Goal: Transaction & Acquisition: Purchase product/service

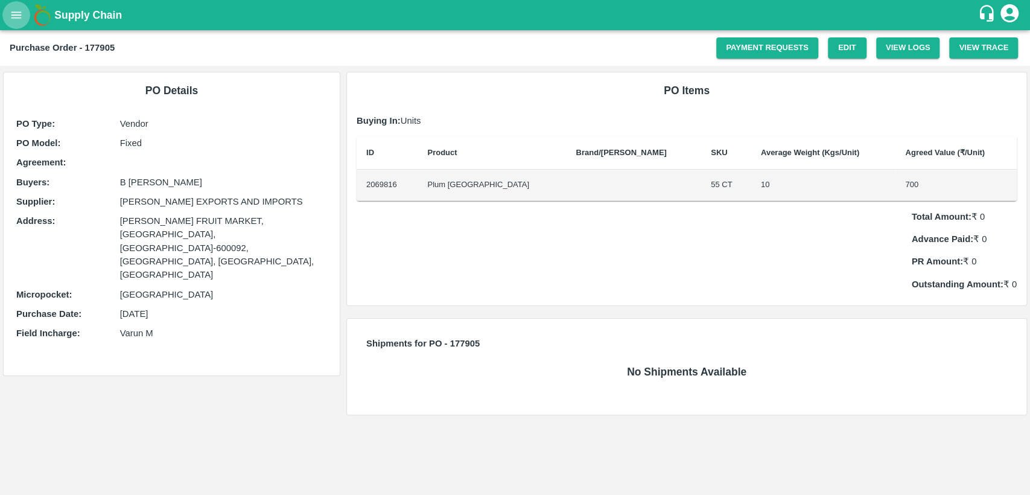
click at [28, 13] on button "open drawer" at bounding box center [16, 15] width 28 height 28
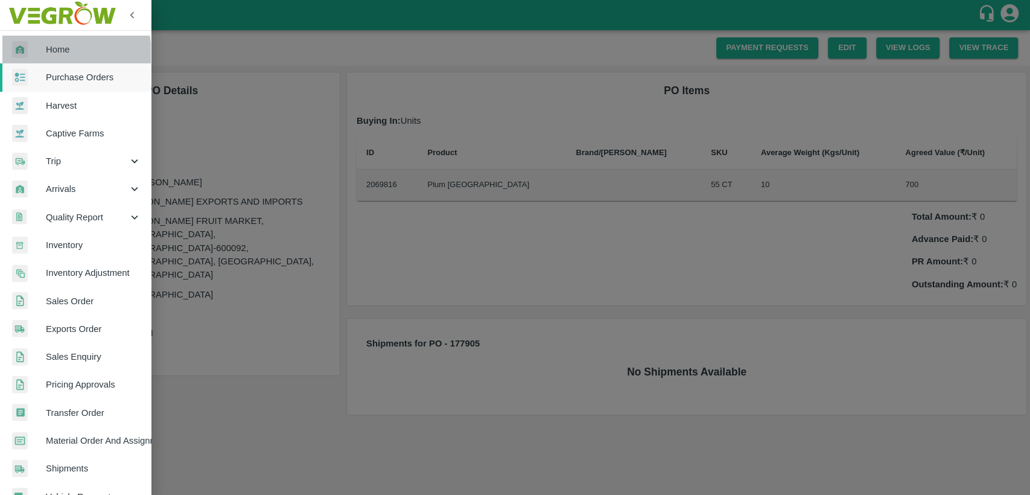
click at [49, 54] on span "Home" at bounding box center [93, 49] width 95 height 13
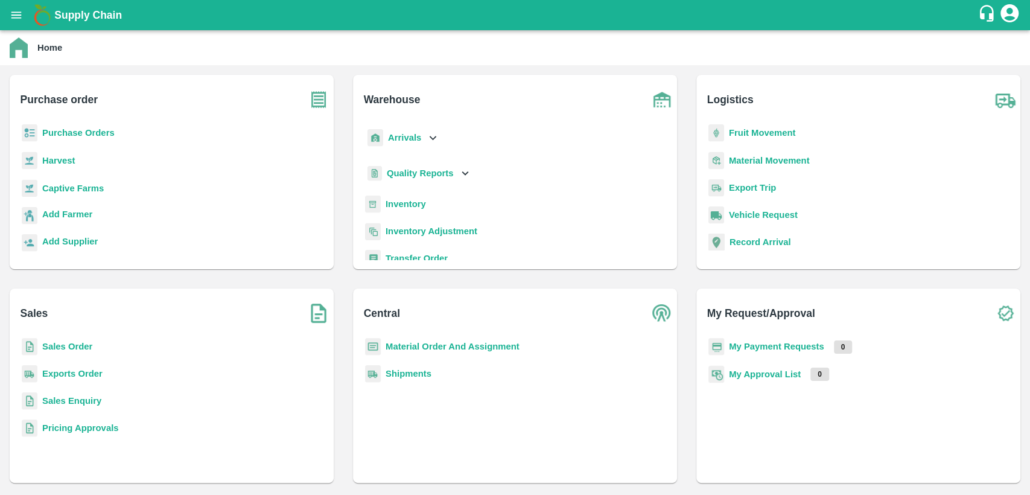
click at [59, 349] on b "Sales Order" at bounding box center [67, 347] width 50 height 10
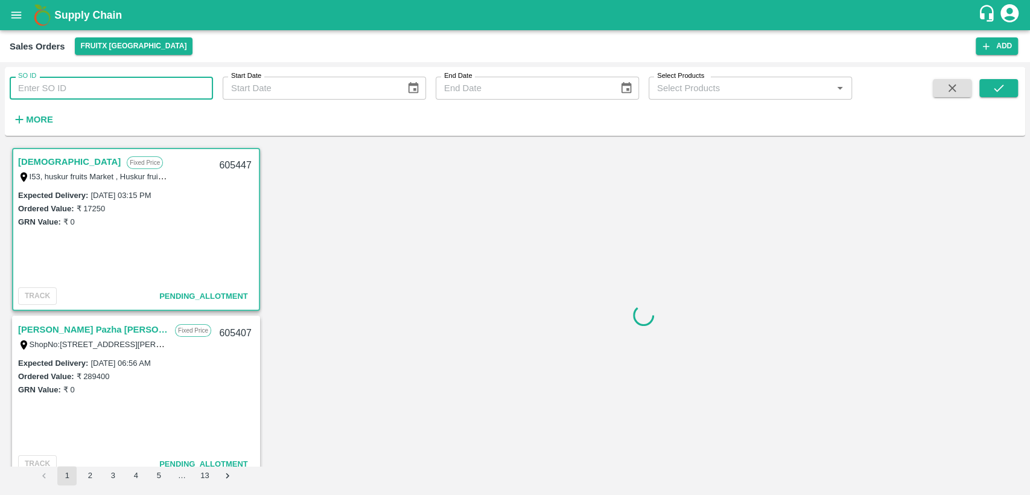
click at [91, 93] on input "SO ID" at bounding box center [111, 88] width 203 height 23
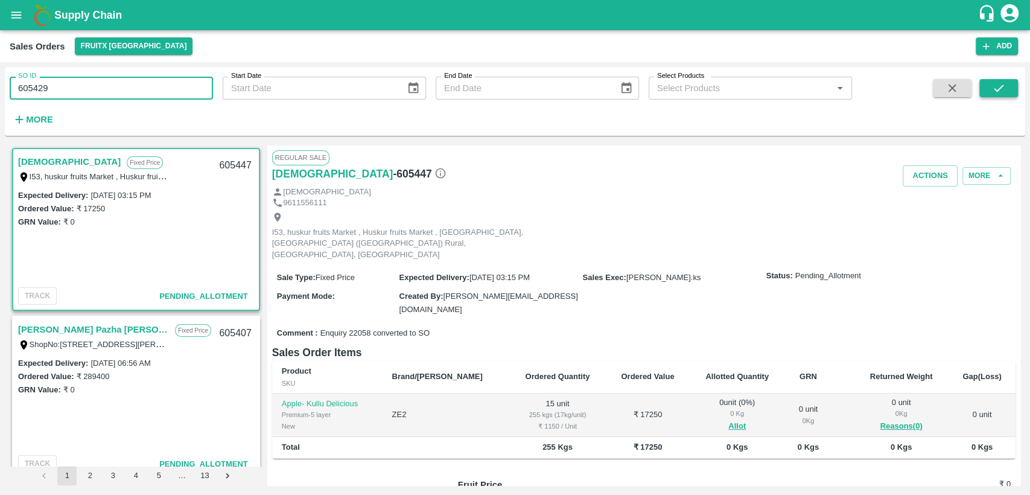
type input "605429"
click at [1002, 91] on icon "submit" at bounding box center [998, 87] width 13 height 13
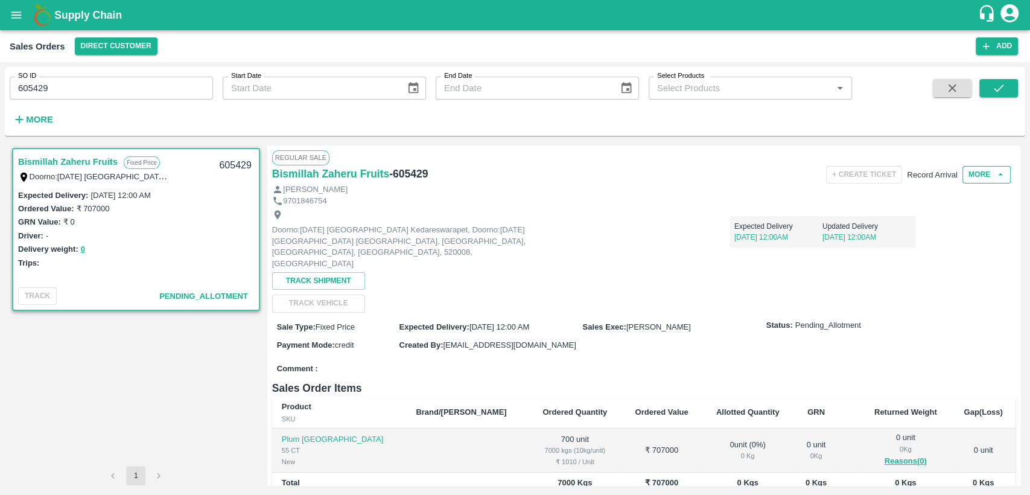
click at [985, 179] on button "More" at bounding box center [986, 174] width 48 height 17
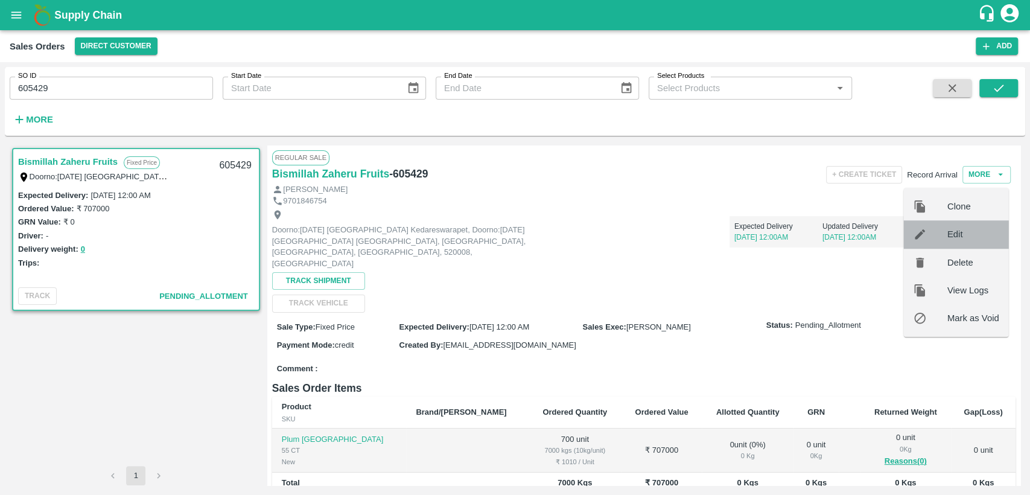
click at [965, 233] on span "Edit" at bounding box center [973, 233] width 52 height 13
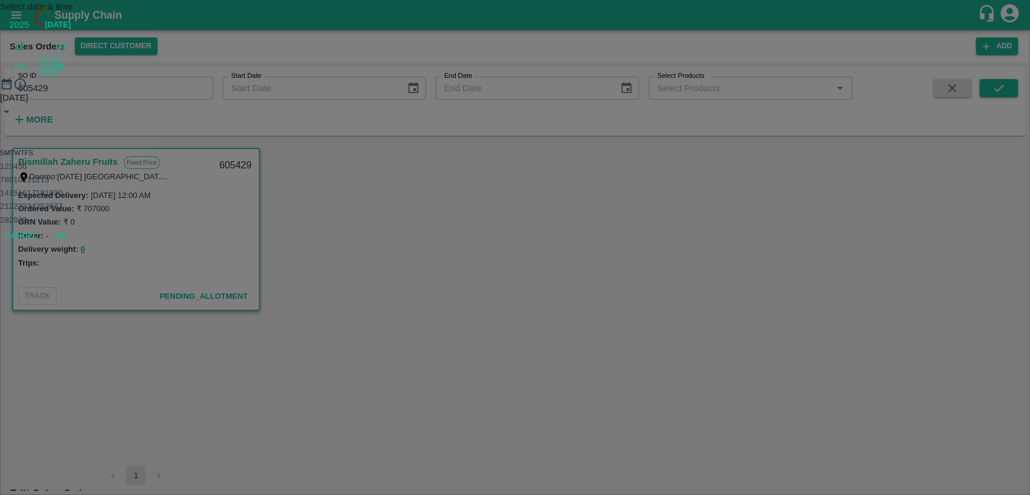
click at [64, 73] on span "PM" at bounding box center [58, 67] width 12 height 12
type input "23/09/2025 12:00 PM"
click at [81, 247] on button "OK" at bounding box center [61, 236] width 39 height 21
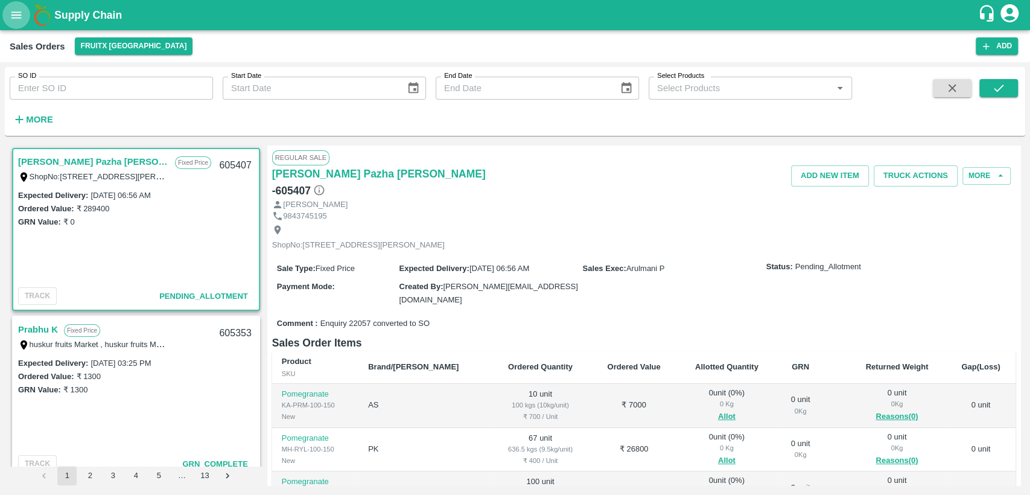
click at [16, 17] on icon "open drawer" at bounding box center [16, 14] width 13 height 13
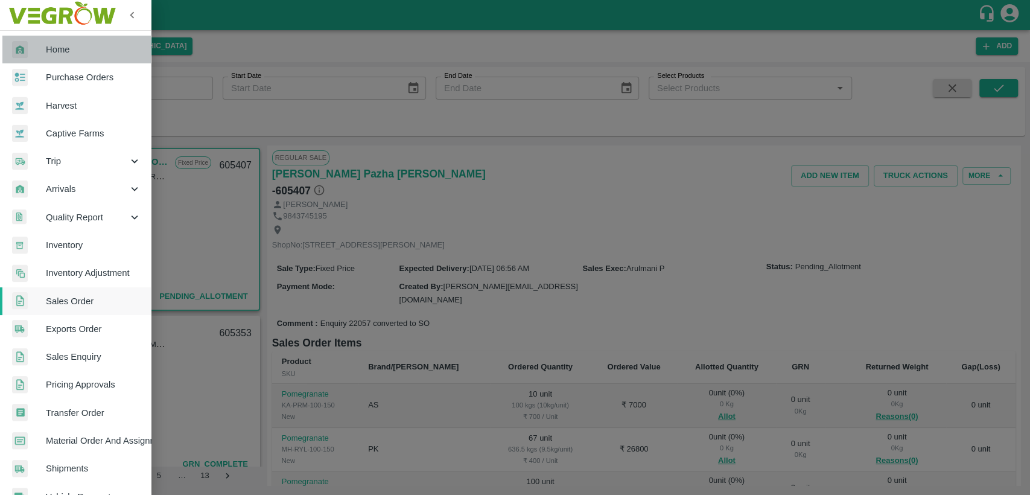
click at [78, 56] on span "Home" at bounding box center [93, 49] width 95 height 13
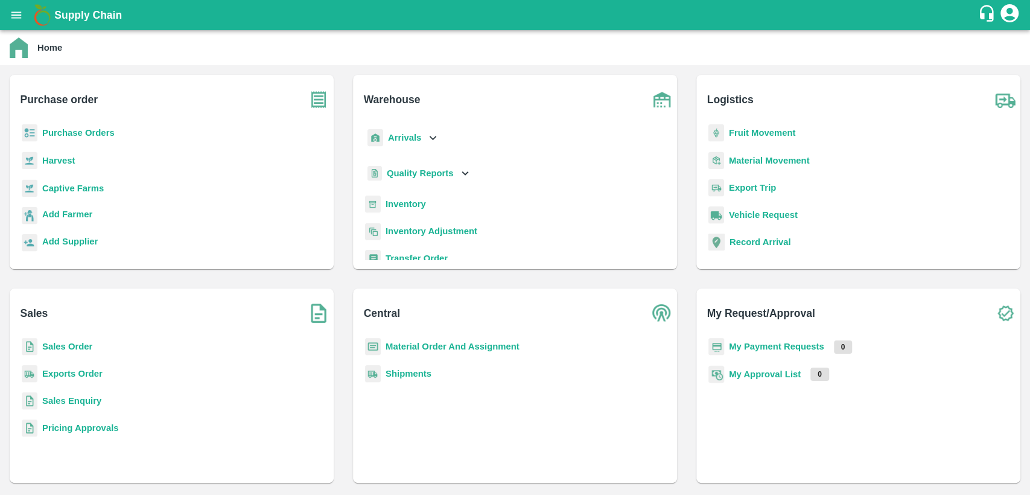
click at [112, 138] on b "Purchase Orders" at bounding box center [78, 133] width 72 height 10
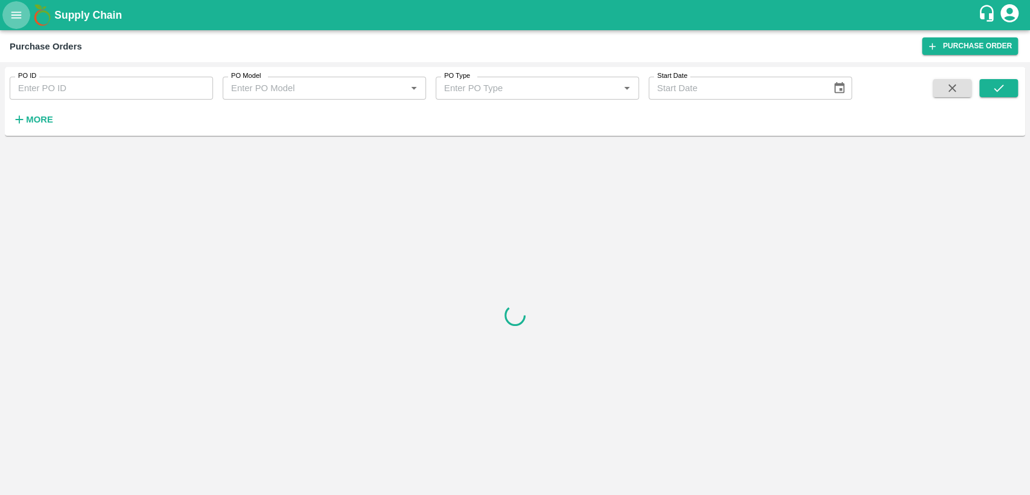
click at [16, 21] on icon "open drawer" at bounding box center [16, 14] width 13 height 13
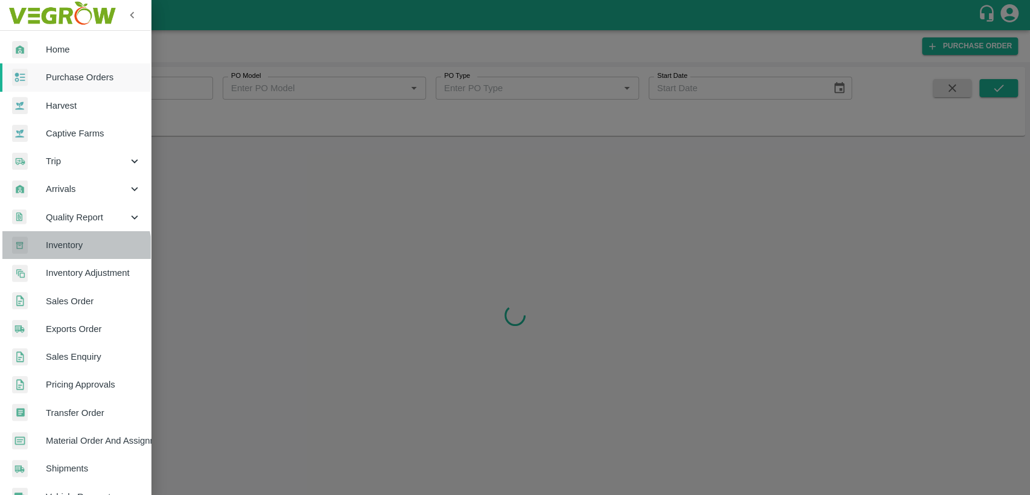
click at [71, 250] on span "Inventory" at bounding box center [93, 244] width 95 height 13
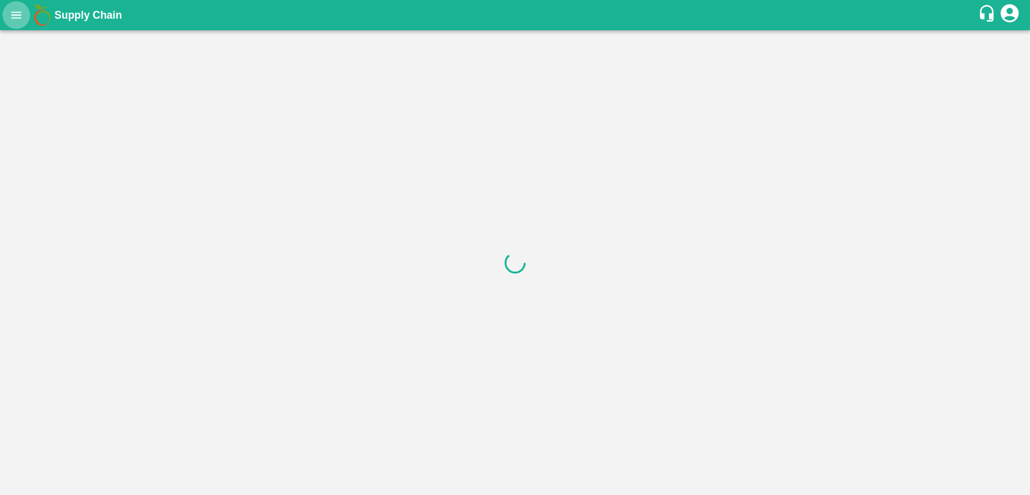
click at [24, 19] on button "open drawer" at bounding box center [16, 15] width 28 height 28
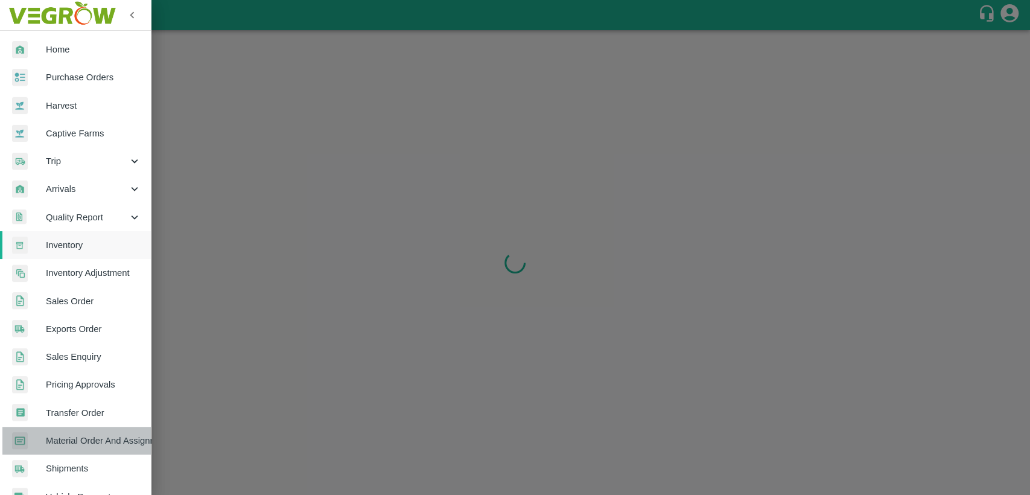
click at [95, 442] on span "Material Order And Assignment" at bounding box center [93, 440] width 95 height 13
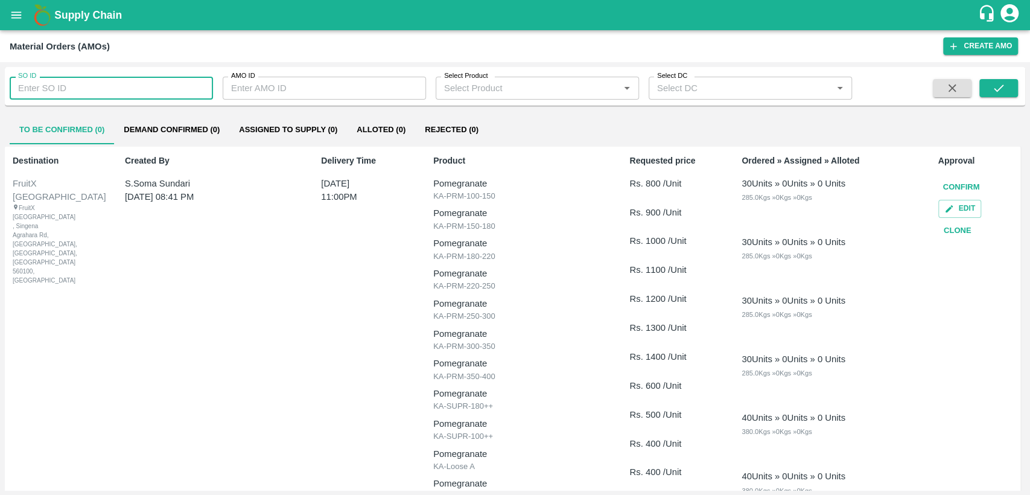
click at [74, 94] on input "SO ID" at bounding box center [111, 88] width 203 height 23
type input "605429"
click at [987, 85] on button "submit" at bounding box center [998, 88] width 39 height 18
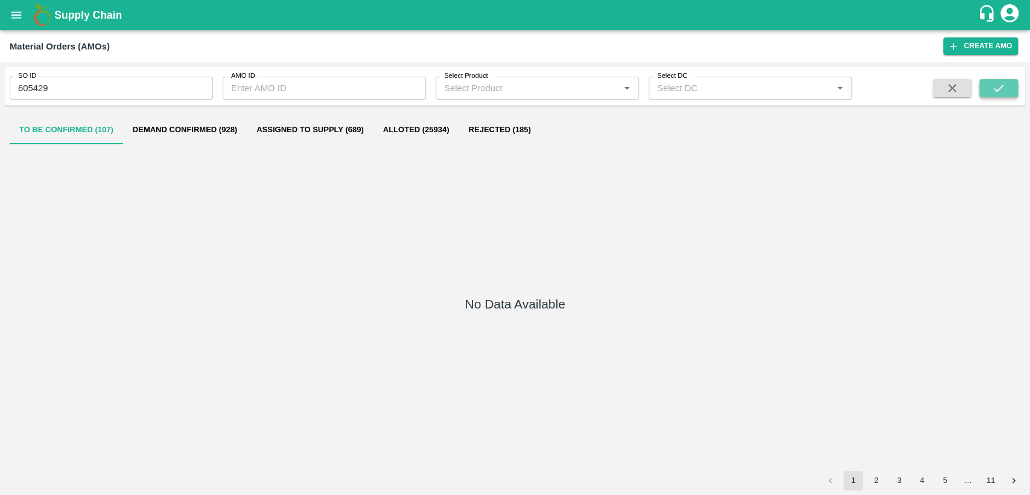
click at [1000, 89] on icon "submit" at bounding box center [998, 87] width 13 height 13
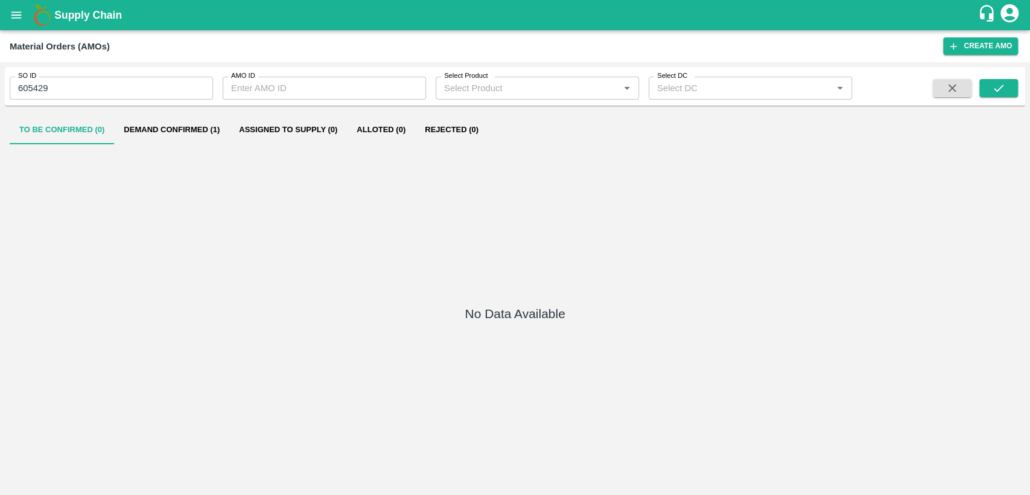
click at [183, 126] on button "Demand Confirmed (1)" at bounding box center [171, 129] width 115 height 29
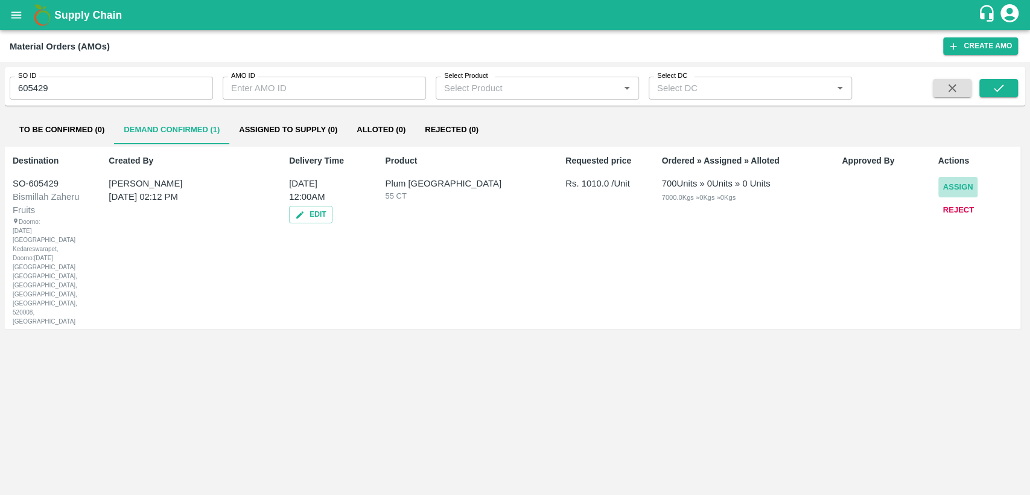
click at [965, 187] on button "Assign" at bounding box center [958, 187] width 40 height 21
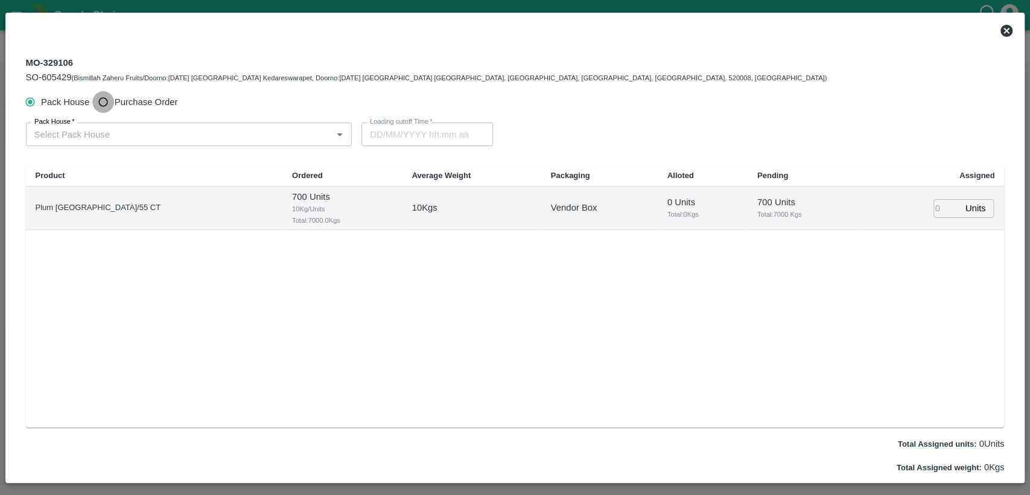
click at [103, 103] on input "Purchase Order" at bounding box center [103, 102] width 22 height 22
radio input "true"
click at [104, 124] on div "PO   *" at bounding box center [184, 133] width 317 height 23
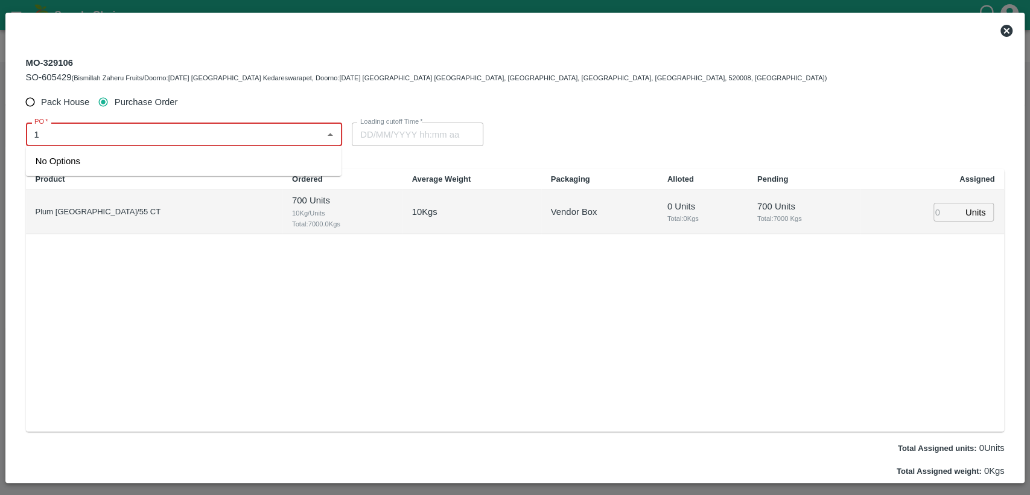
type input "1"
type input "7"
click at [121, 161] on div "PO-177905(ARUL EXPORTS AND IMPORTS-9443370833)" at bounding box center [179, 160] width 287 height 13
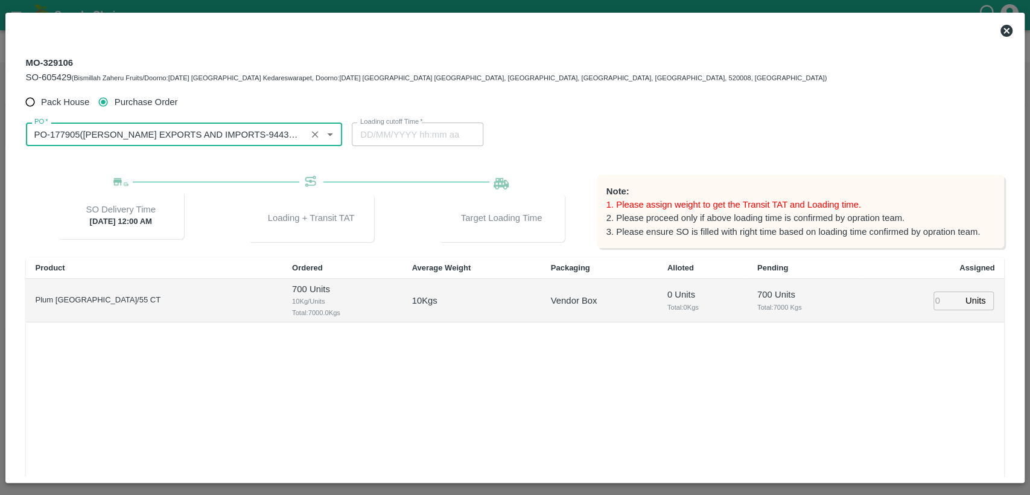
type input "PO-177905(ARUL EXPORTS AND IMPORTS-9443370833)"
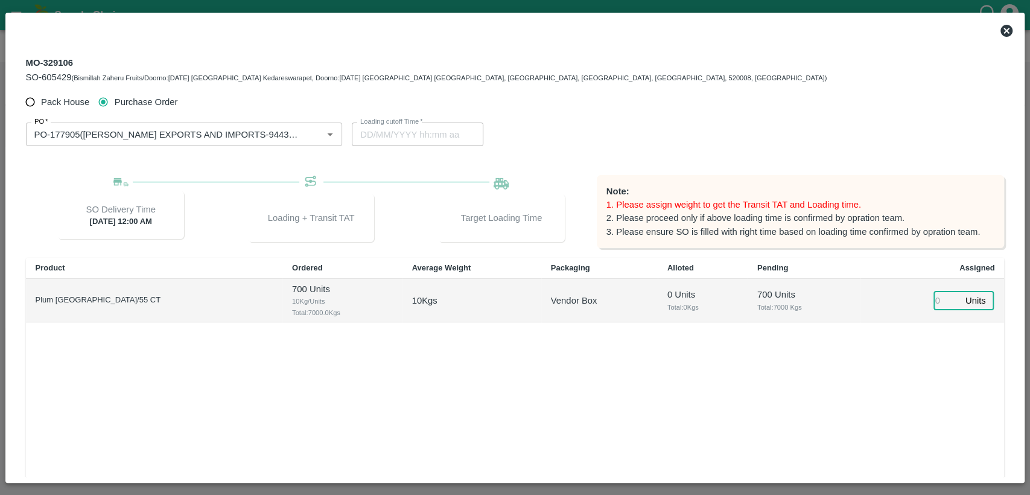
click at [941, 291] on input "number" at bounding box center [946, 300] width 27 height 19
type input "700"
type input "22/09/2025 05:52 AM"
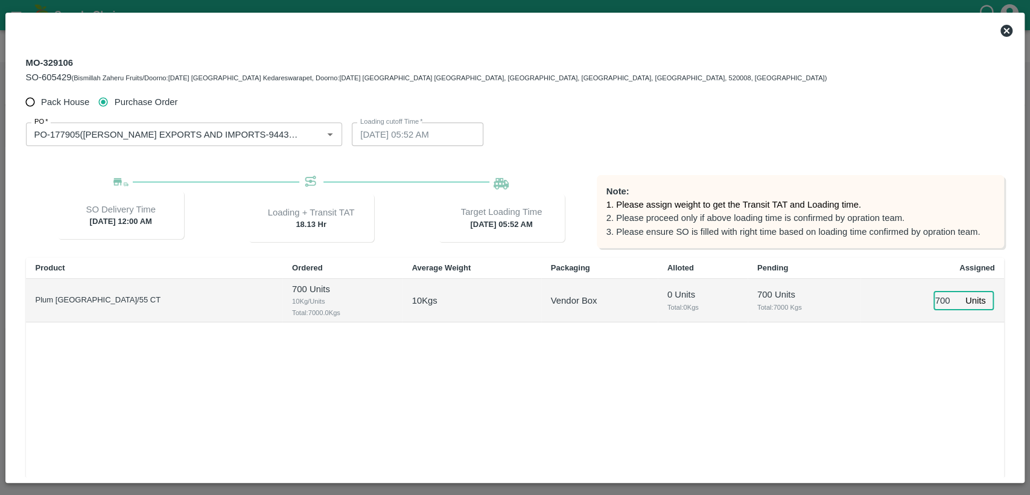
type input "700"
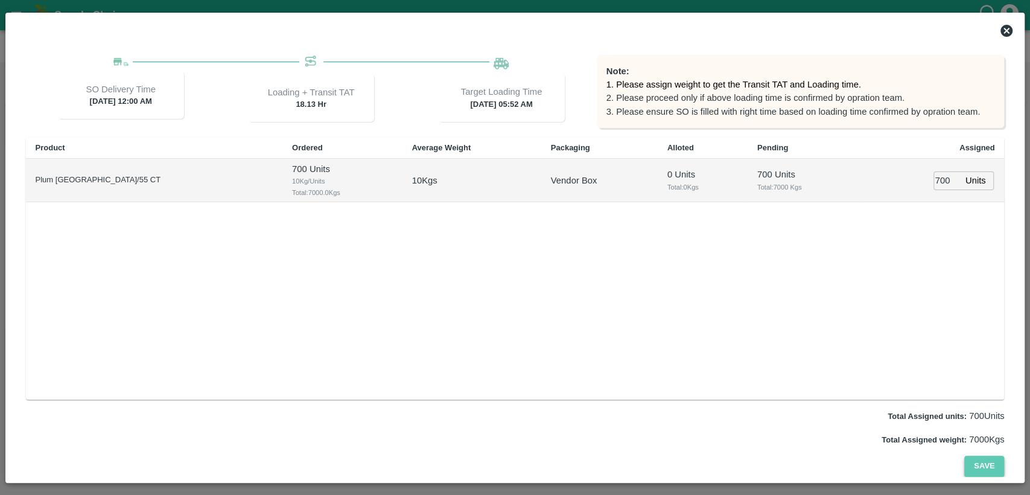
click at [984, 462] on button "Save" at bounding box center [984, 466] width 40 height 21
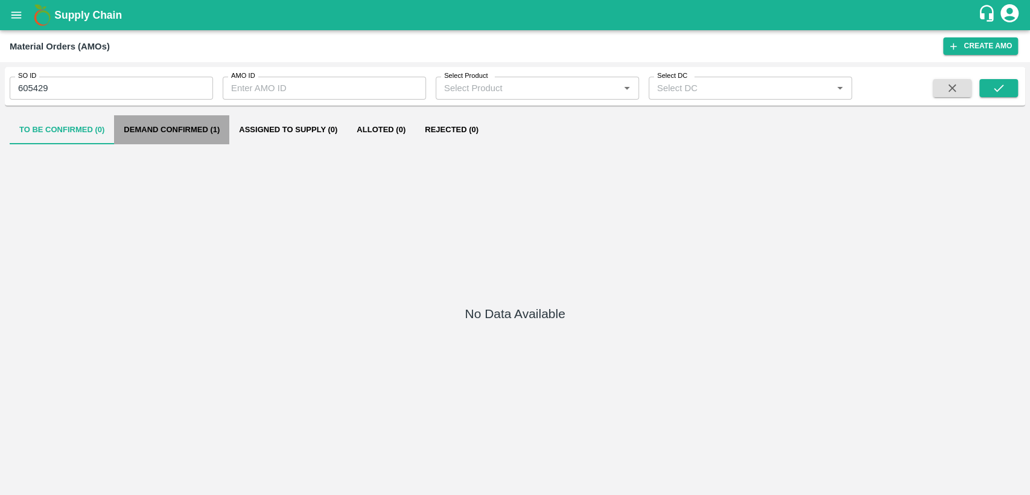
click at [174, 132] on button "Demand Confirmed (1)" at bounding box center [171, 129] width 115 height 29
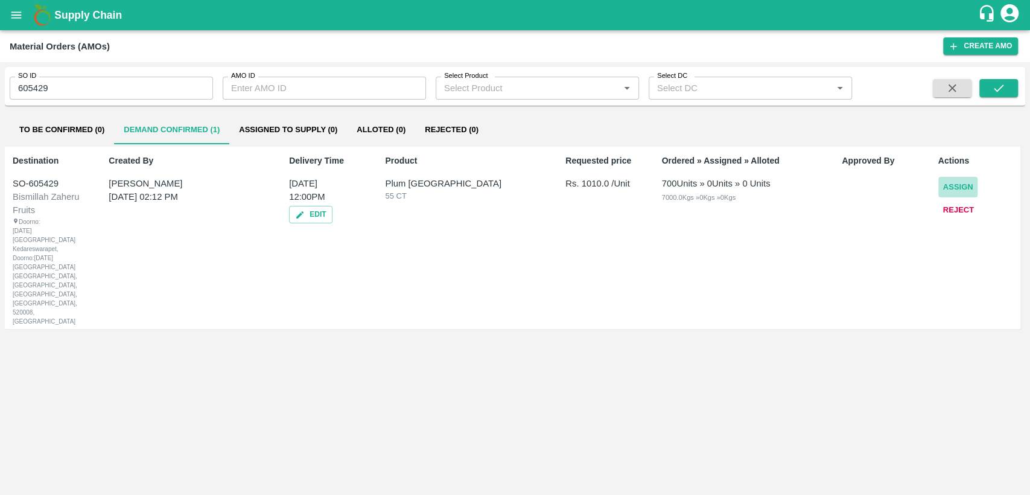
click at [952, 188] on button "Assign" at bounding box center [958, 187] width 40 height 21
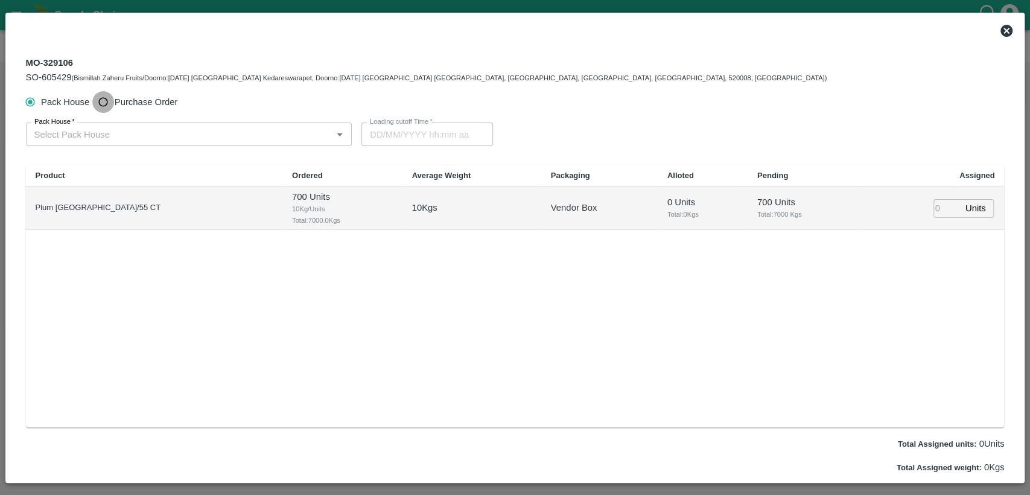
click at [101, 101] on input "Purchase Order" at bounding box center [103, 102] width 22 height 22
radio input "true"
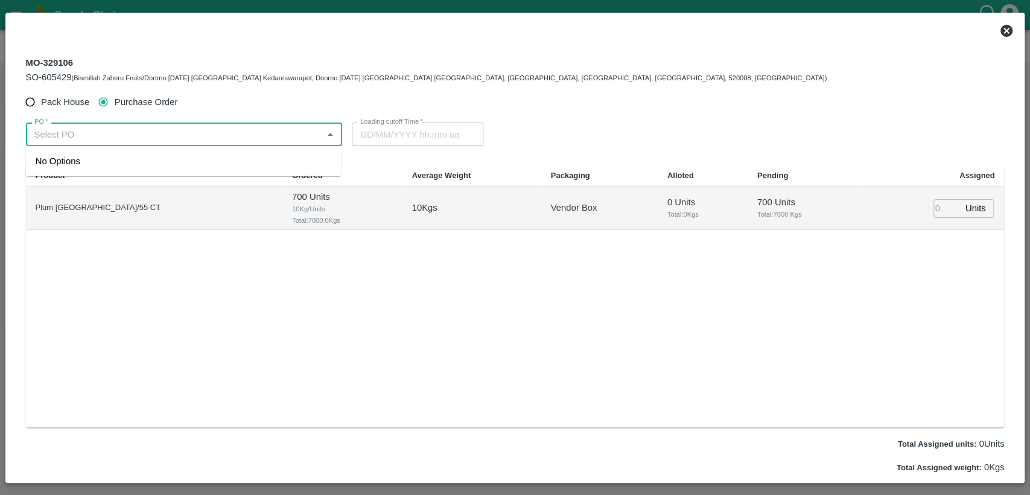
click at [104, 130] on input "PO   *" at bounding box center [175, 134] width 290 height 16
click at [130, 164] on div "PO-177905(ARUL EXPORTS AND IMPORTS-9443370833)" at bounding box center [179, 160] width 287 height 13
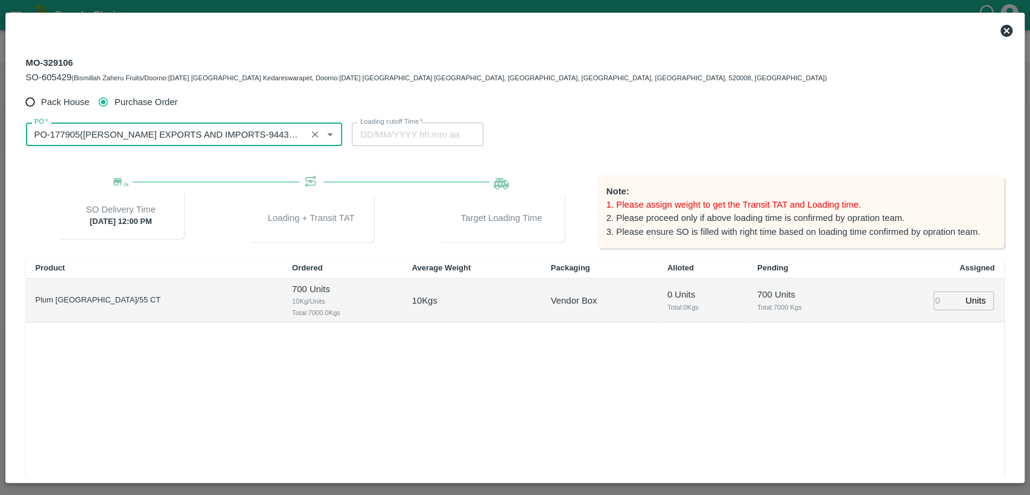
type input "PO-177905(ARUL EXPORTS AND IMPORTS-9443370833)"
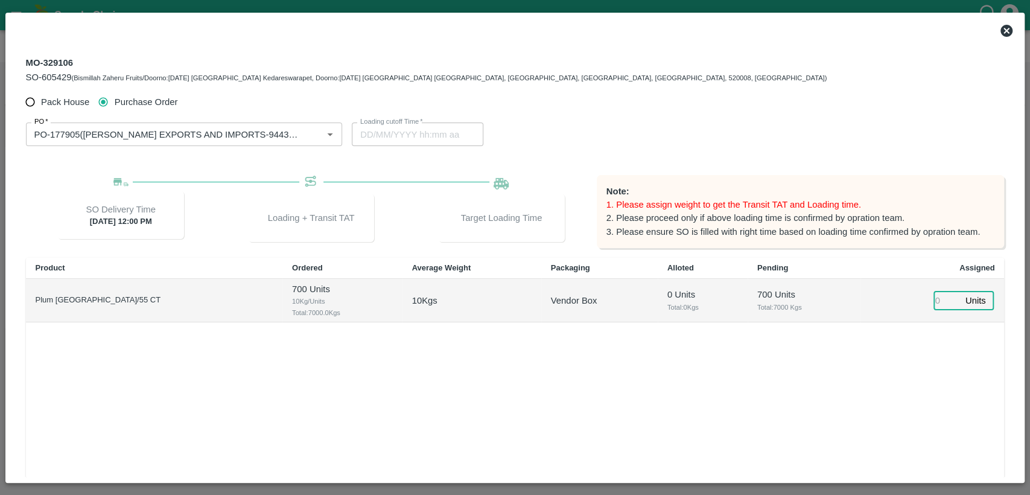
click at [945, 295] on input "number" at bounding box center [946, 300] width 27 height 19
type input "700"
type input "22/09/2025 05:52 PM"
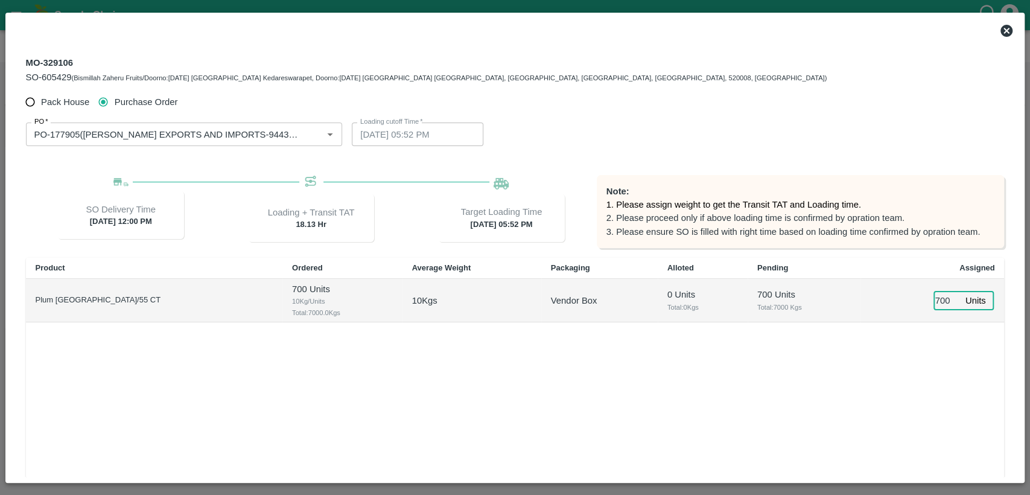
scroll to position [120, 0]
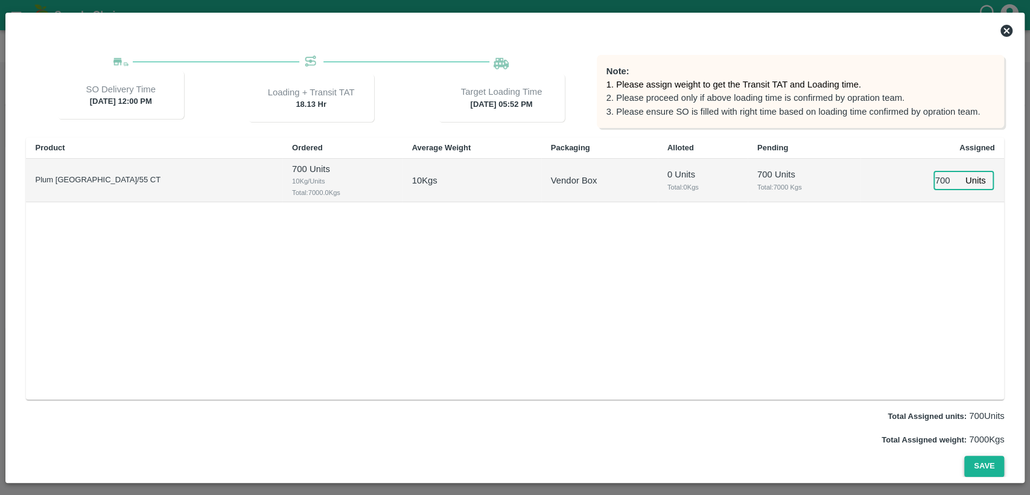
type input "700"
click at [976, 466] on button "Save" at bounding box center [984, 466] width 40 height 21
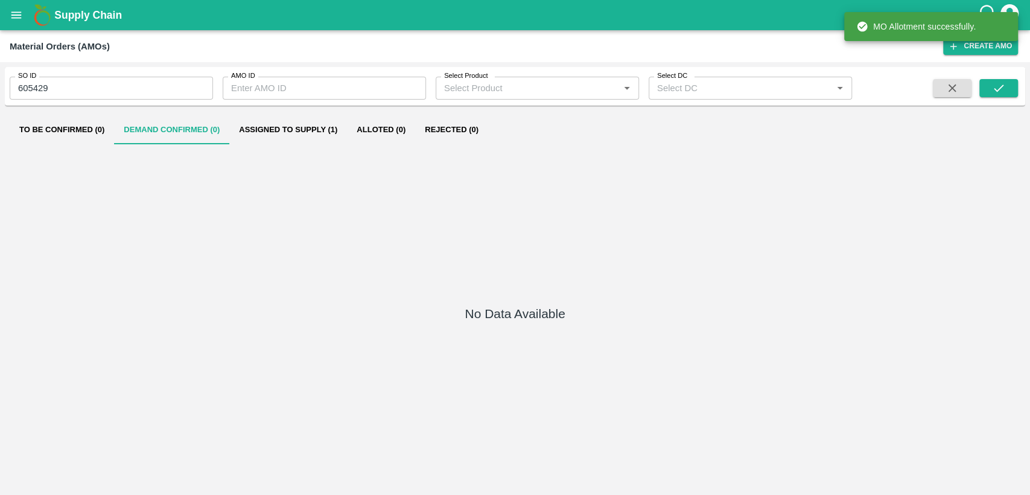
click at [314, 126] on button "Assigned to Supply (1)" at bounding box center [288, 129] width 118 height 29
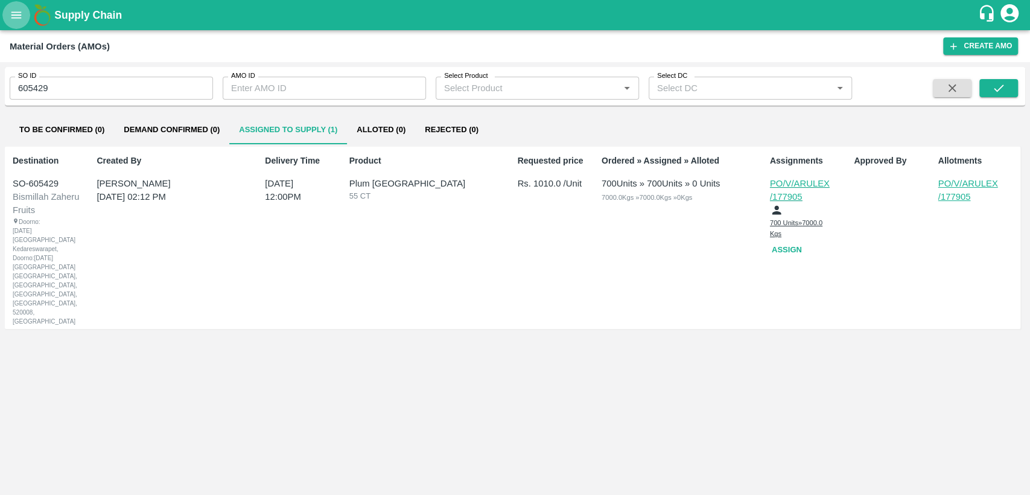
click at [18, 13] on icon "open drawer" at bounding box center [16, 14] width 13 height 13
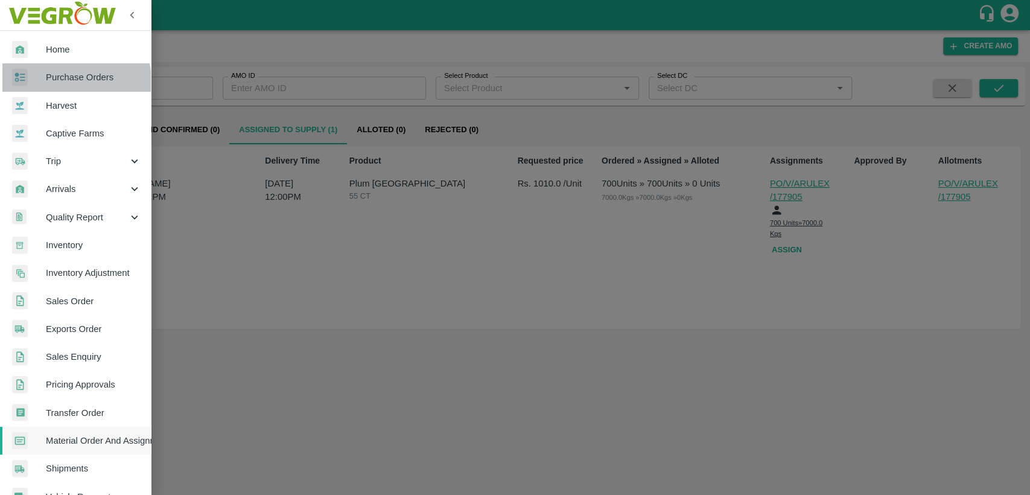
click at [63, 81] on span "Purchase Orders" at bounding box center [93, 77] width 95 height 13
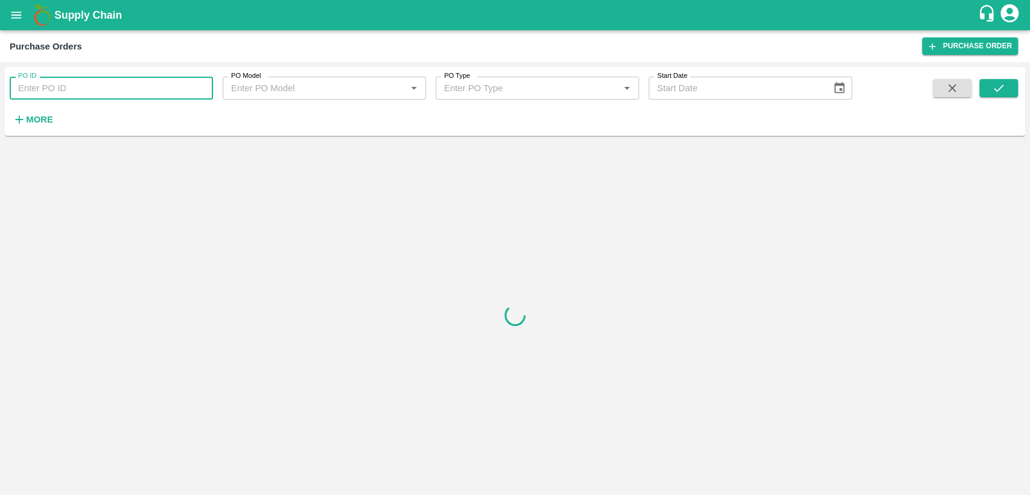
click at [62, 94] on input "PO ID" at bounding box center [111, 88] width 203 height 23
type input "177905"
click at [1009, 94] on button "submit" at bounding box center [998, 88] width 39 height 18
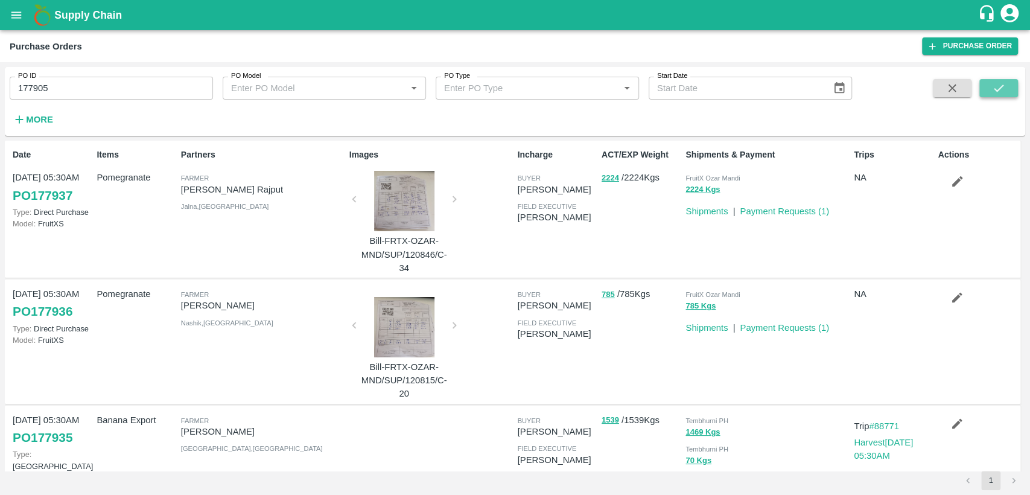
click at [1012, 85] on button "submit" at bounding box center [998, 88] width 39 height 18
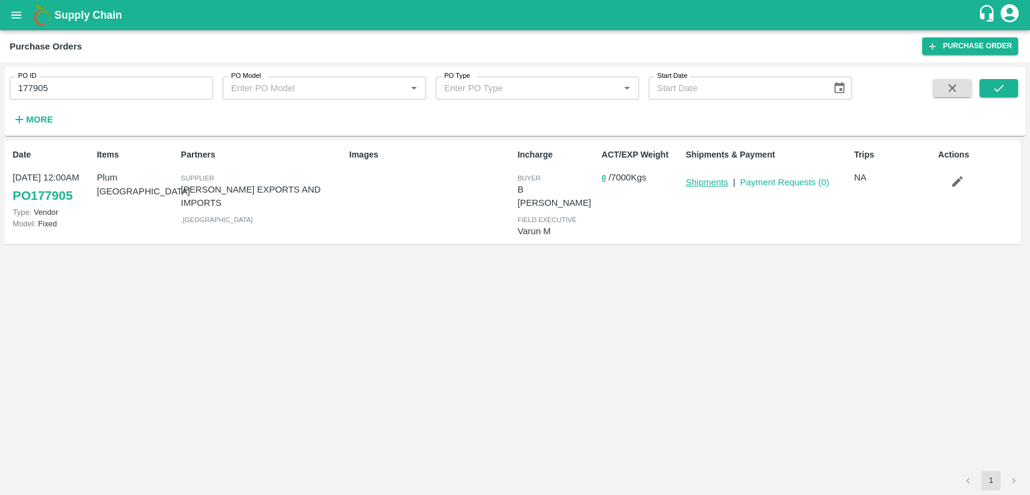
click at [705, 185] on link "Shipments" at bounding box center [706, 182] width 42 height 10
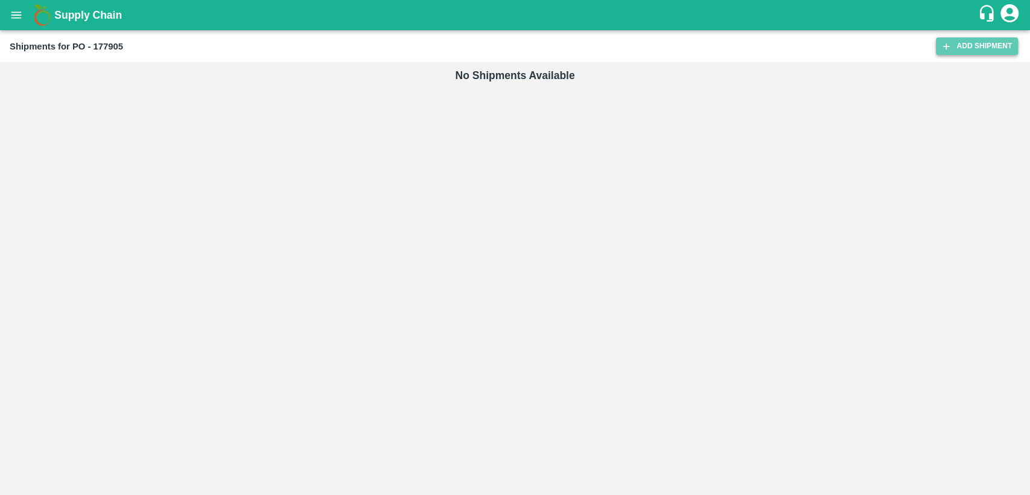
click at [955, 48] on link "Add Shipment" at bounding box center [977, 45] width 82 height 17
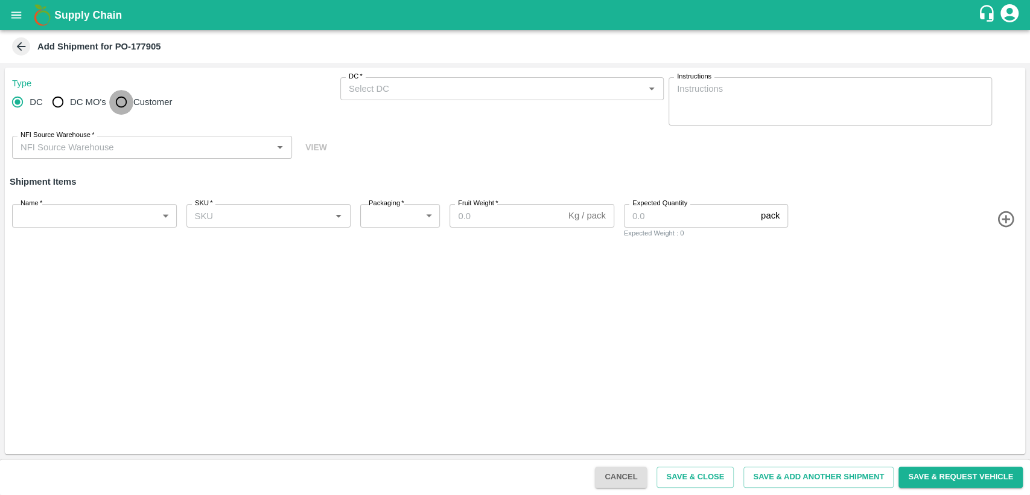
click at [121, 105] on input "Customer" at bounding box center [121, 102] width 24 height 24
radio input "true"
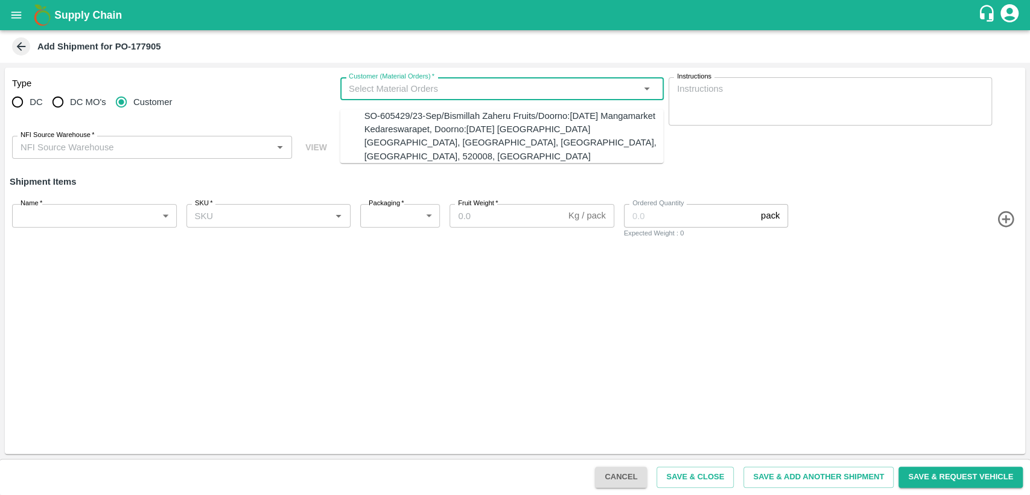
click at [451, 90] on input "Customer (Material Orders)   *" at bounding box center [492, 89] width 296 height 16
click at [453, 130] on div "SO-605429/23-Sep/Bismillah Zaheru Fruits/Doorno:[DATE] Mangamarket Kedareswarap…" at bounding box center [513, 136] width 299 height 54
type input "SO-605429/23-Sep/Bismillah Zaheru Fruits/Doorno:[DATE] Mangamarket Kedareswarap…"
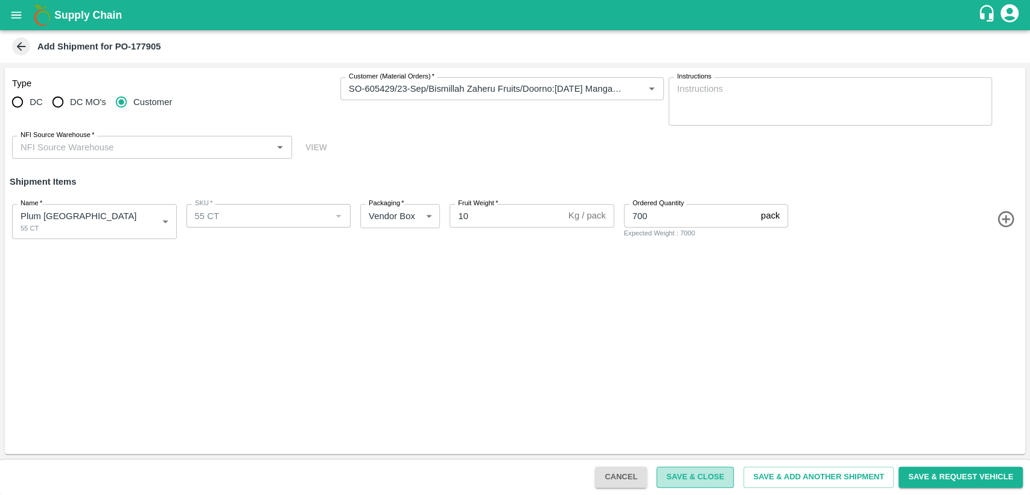
click at [708, 479] on button "Save & Close" at bounding box center [694, 476] width 77 height 21
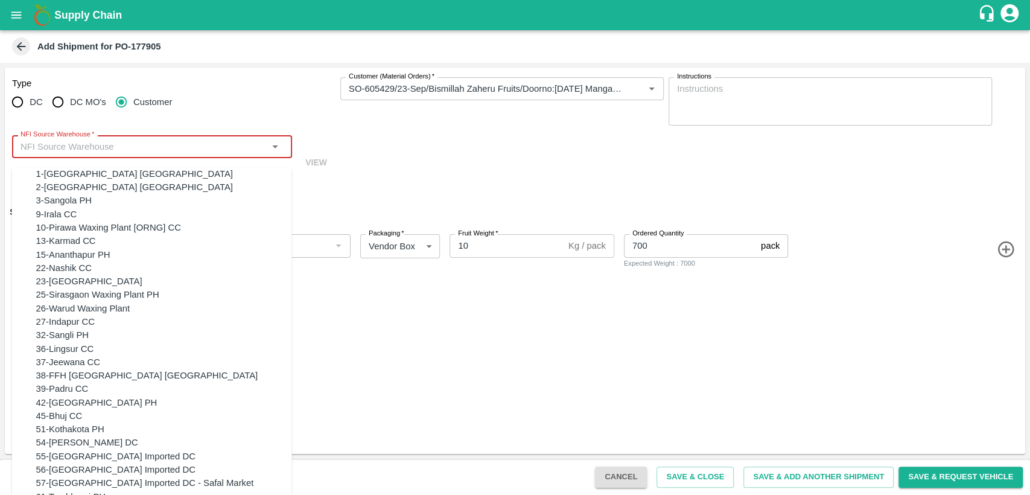
click at [192, 141] on input "NFI Source Warehouse   *" at bounding box center [142, 147] width 253 height 16
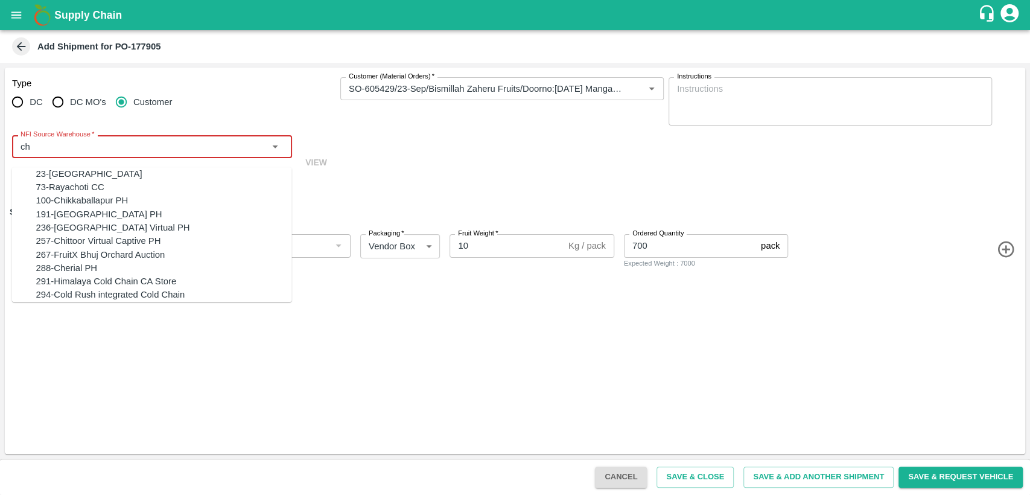
click at [182, 169] on div "23-Chennai DC" at bounding box center [164, 173] width 256 height 13
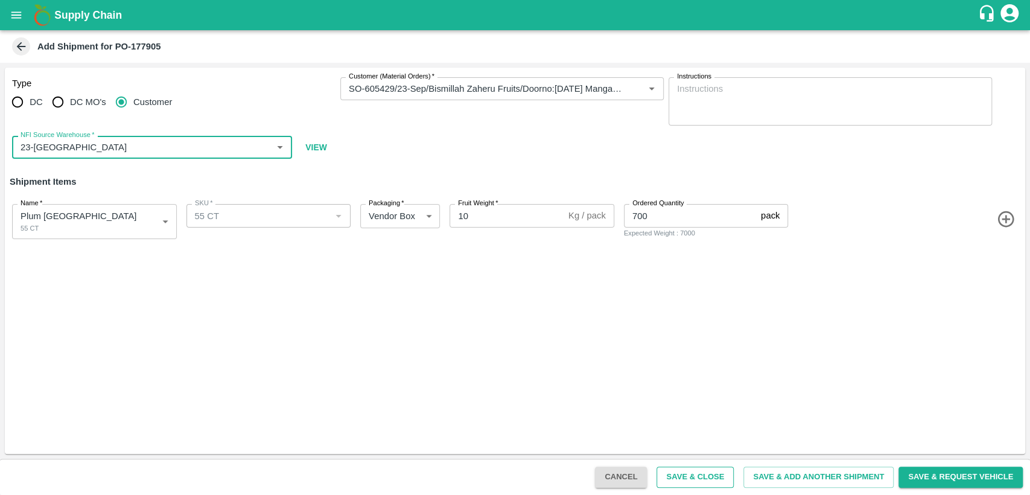
type input "23-Chennai DC"
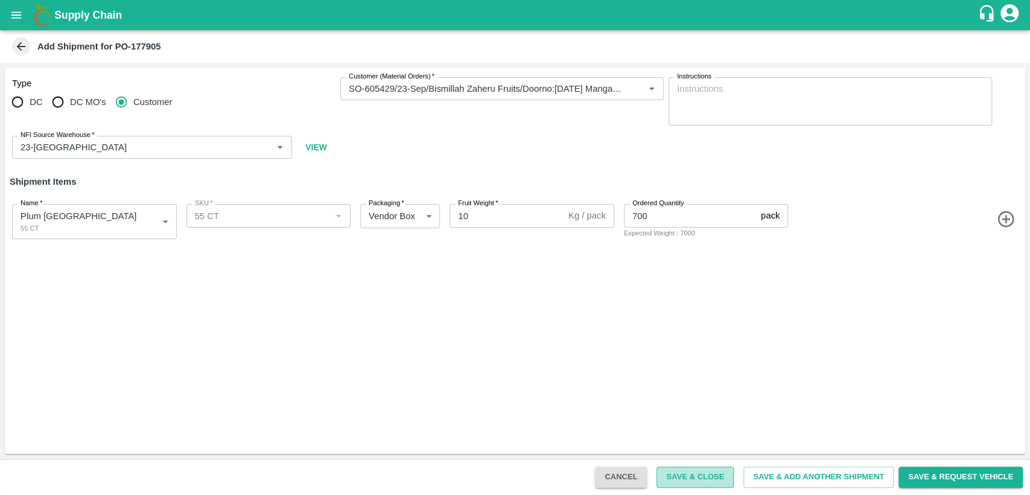
click at [676, 472] on button "Save & Close" at bounding box center [694, 476] width 77 height 21
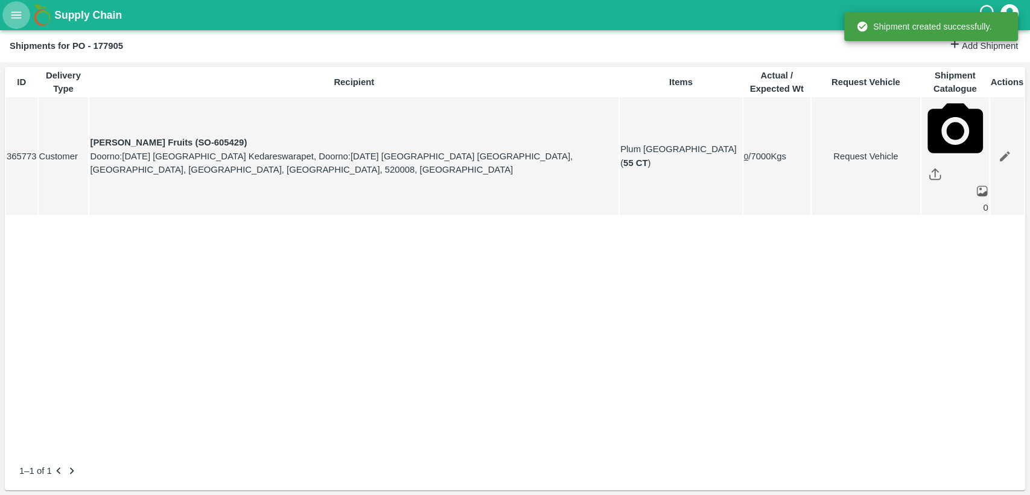
click at [13, 14] on icon "open drawer" at bounding box center [16, 14] width 13 height 13
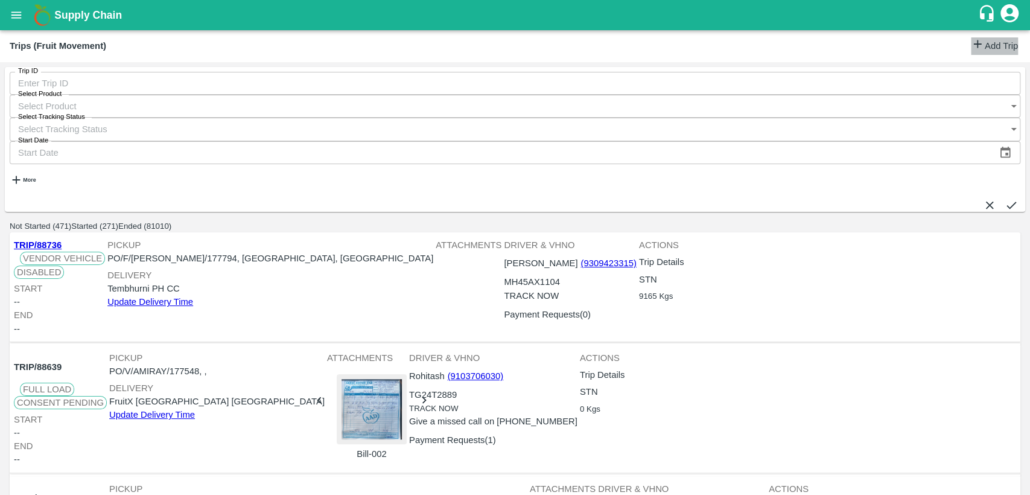
click at [996, 42] on link "Add Trip" at bounding box center [994, 45] width 47 height 17
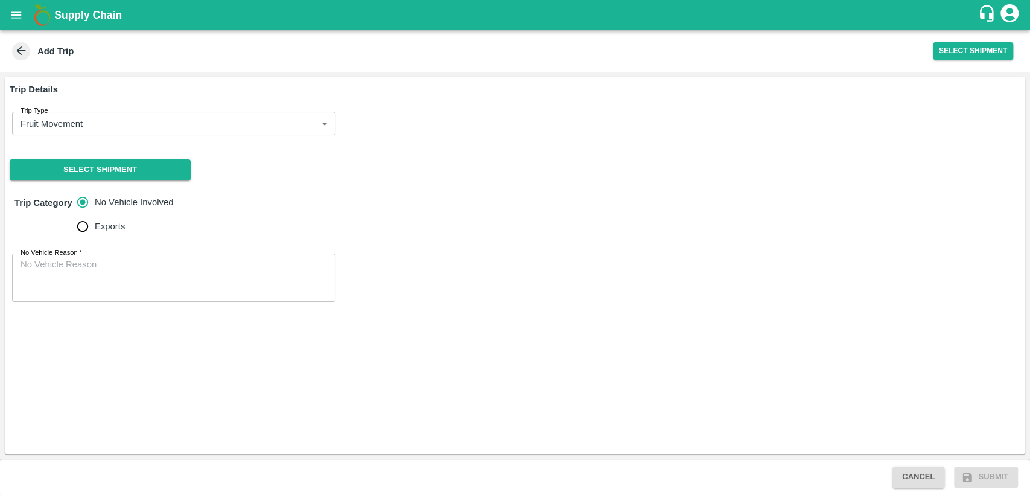
click at [106, 233] on label "Exports" at bounding box center [122, 226] width 103 height 24
click at [95, 233] on input "Exports" at bounding box center [83, 226] width 24 height 24
radio input "true"
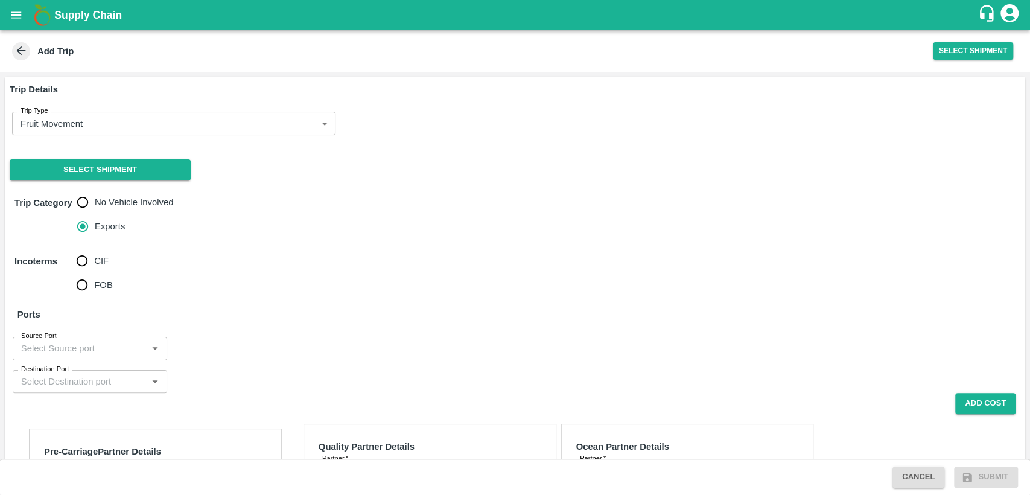
click at [101, 207] on span "No Vehicle Involved" at bounding box center [134, 201] width 78 height 13
click at [95, 207] on input "No Vehicle Involved" at bounding box center [83, 202] width 24 height 24
radio input "true"
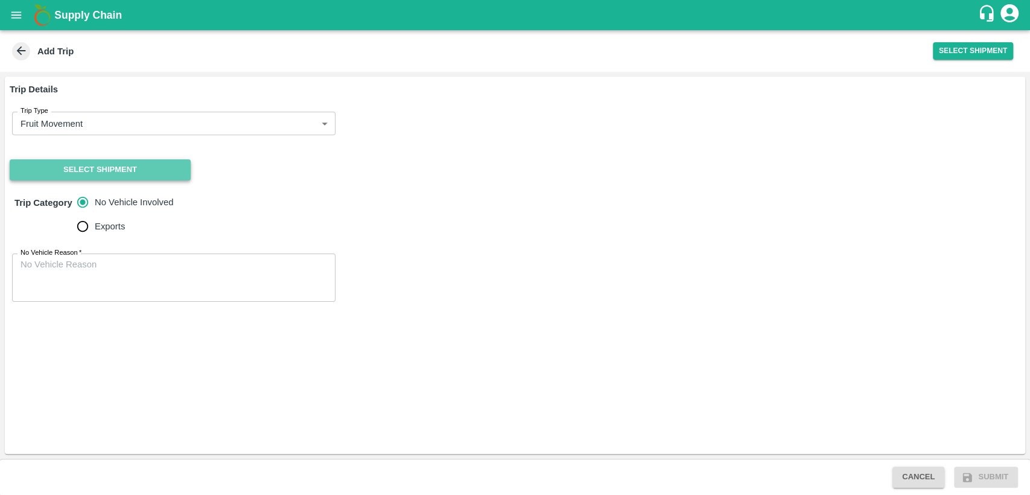
click at [109, 165] on button "Select Shipment" at bounding box center [100, 169] width 181 height 21
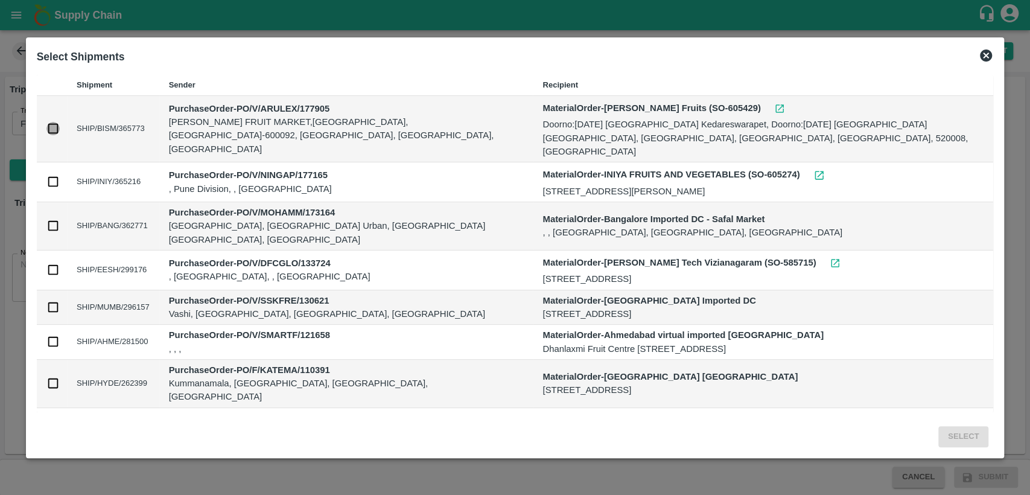
click at [54, 122] on input "checkbox" at bounding box center [52, 128] width 13 height 13
checkbox input "true"
click at [967, 436] on button "Select" at bounding box center [963, 436] width 50 height 21
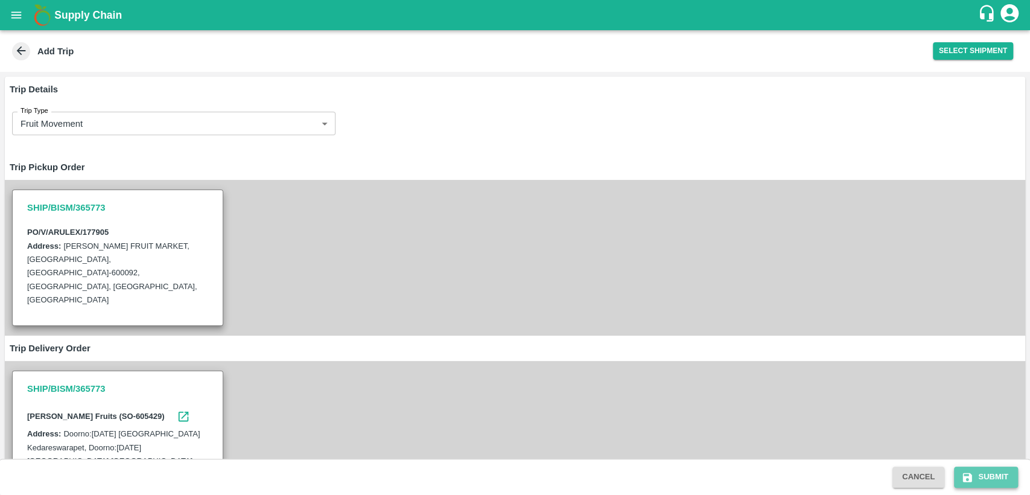
click at [978, 476] on button "Submit" at bounding box center [986, 476] width 64 height 21
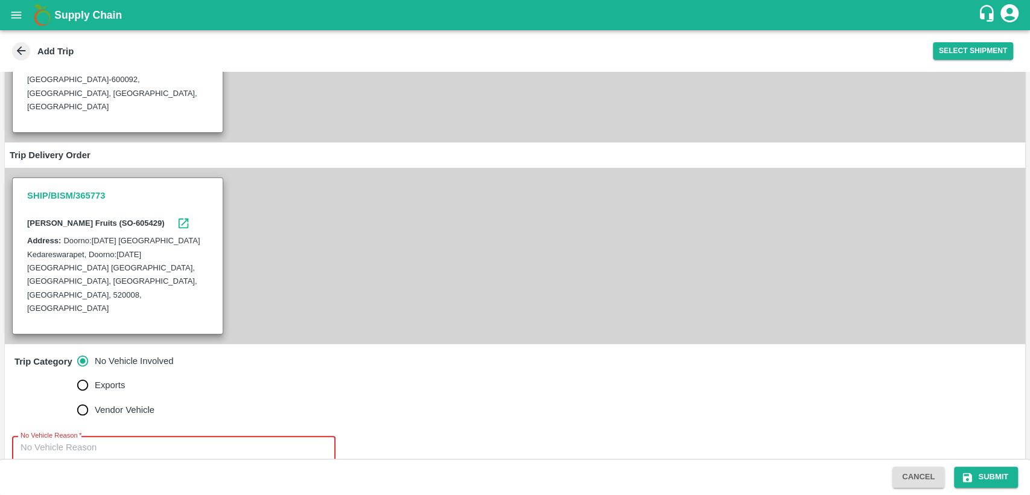
click at [121, 441] on textarea "No Vehicle Reason   *" at bounding box center [174, 460] width 307 height 38
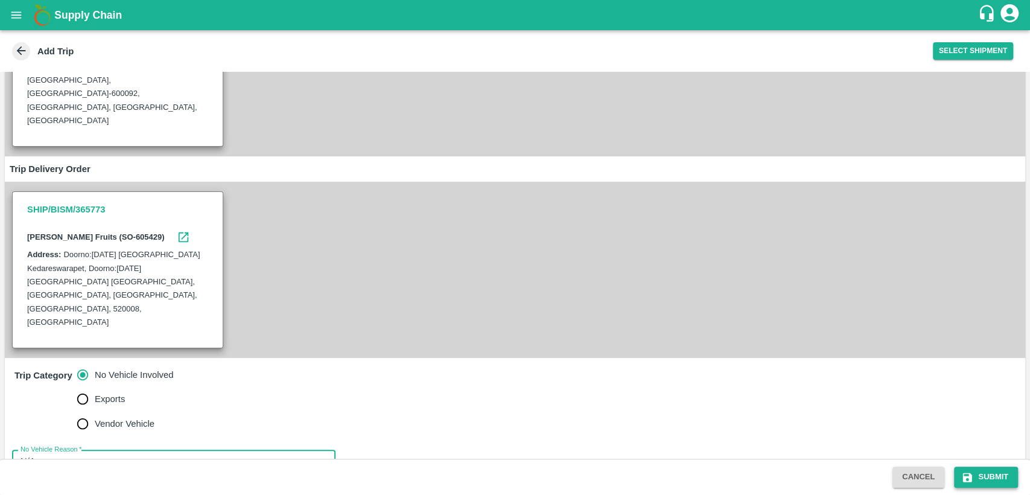
type textarea "N/A"
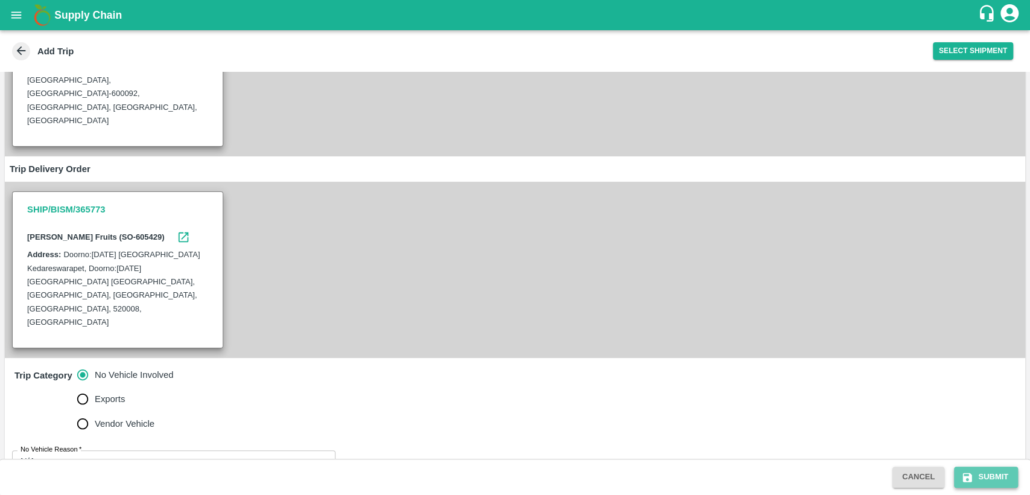
click at [1008, 473] on button "Submit" at bounding box center [986, 476] width 64 height 21
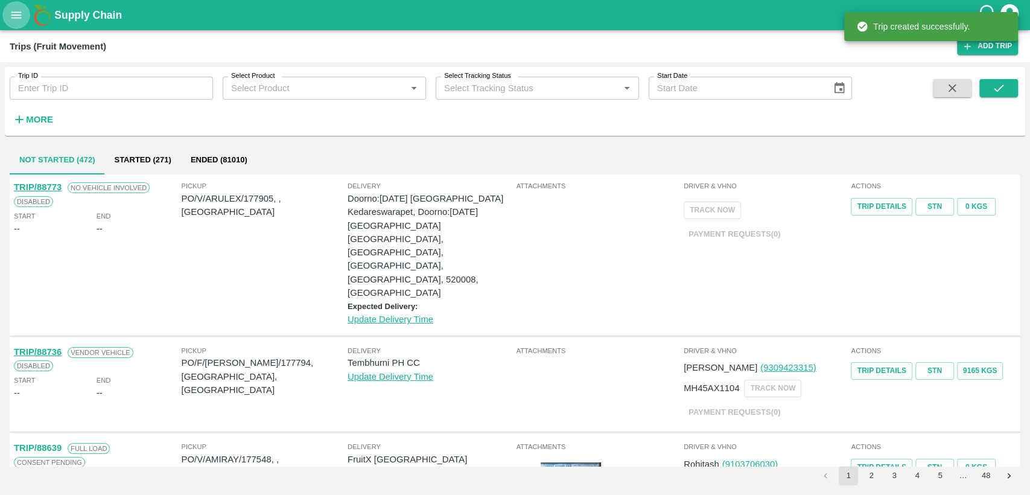
click at [12, 8] on icon "open drawer" at bounding box center [16, 14] width 13 height 13
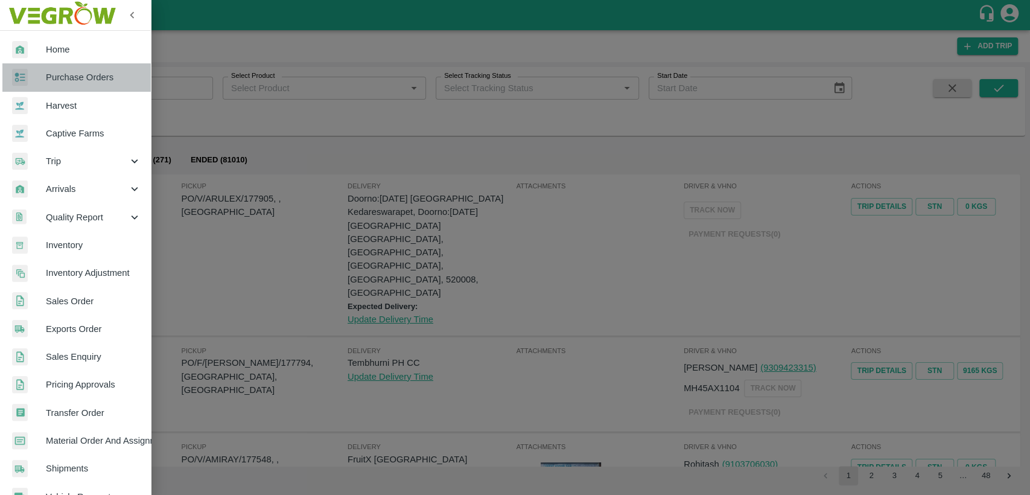
click at [85, 80] on span "Purchase Orders" at bounding box center [93, 77] width 95 height 13
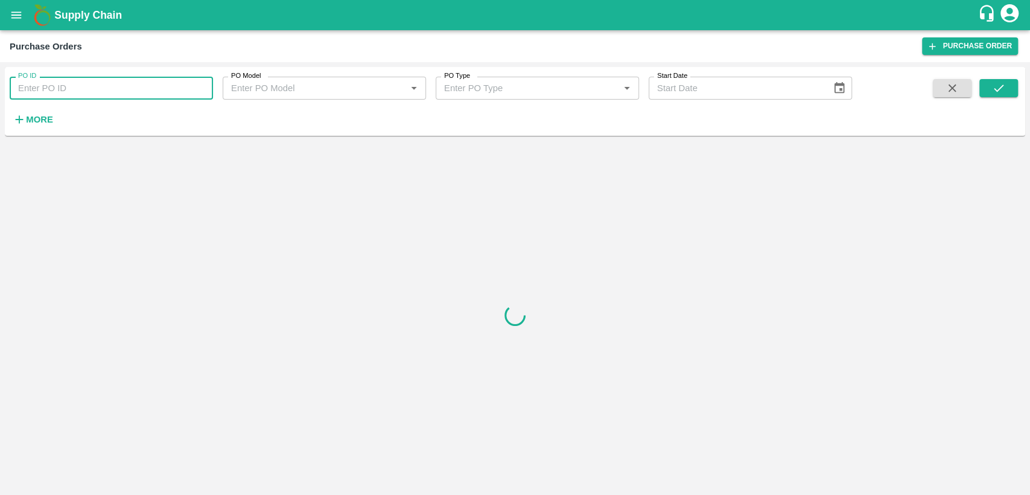
click at [83, 81] on input "PO ID" at bounding box center [111, 88] width 203 height 23
type input "177905"
click at [999, 91] on icon "submit" at bounding box center [998, 87] width 13 height 13
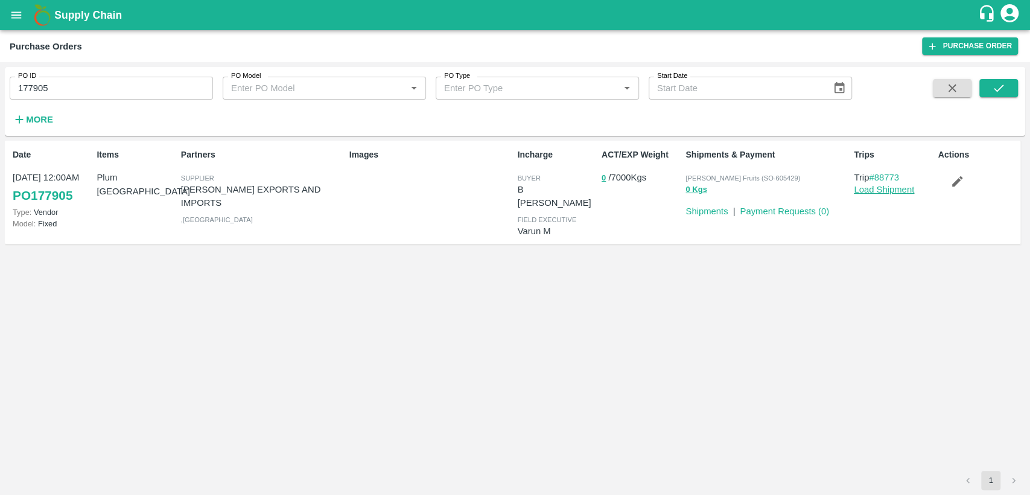
click at [879, 191] on link "Load Shipment" at bounding box center [884, 190] width 60 height 10
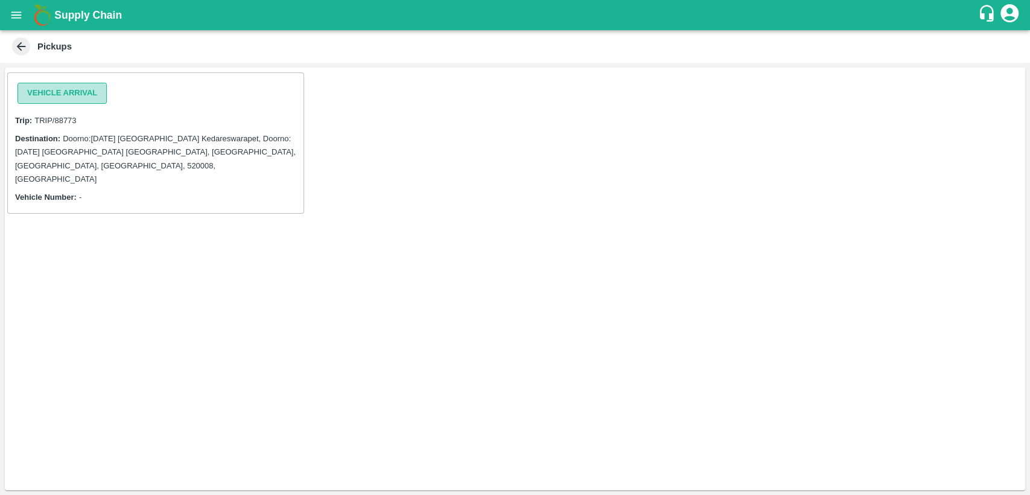
click at [69, 91] on button "Vehicle Arrival" at bounding box center [61, 93] width 89 height 21
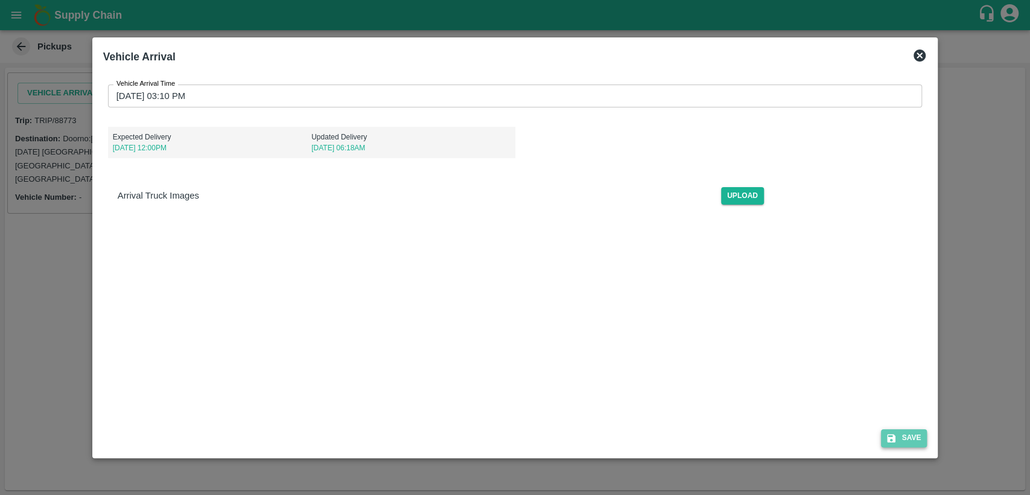
click at [903, 440] on button "Save" at bounding box center [904, 437] width 46 height 17
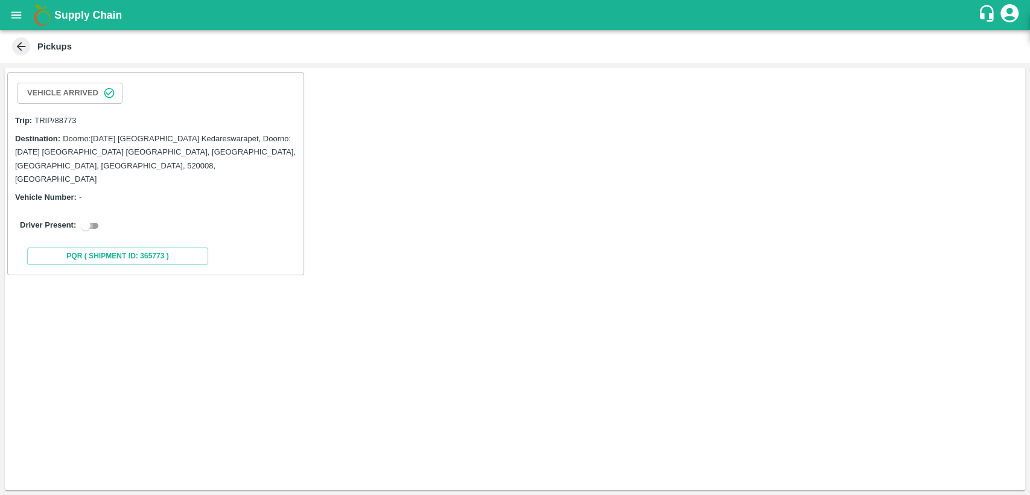
click at [94, 218] on input "checkbox" at bounding box center [85, 225] width 43 height 14
checkbox input "true"
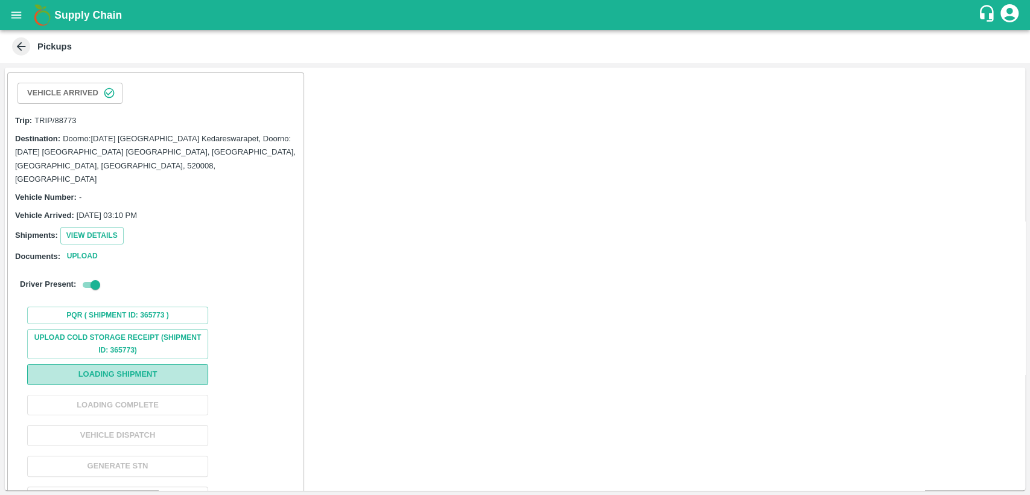
click at [140, 364] on button "Loading Shipment" at bounding box center [117, 374] width 181 height 21
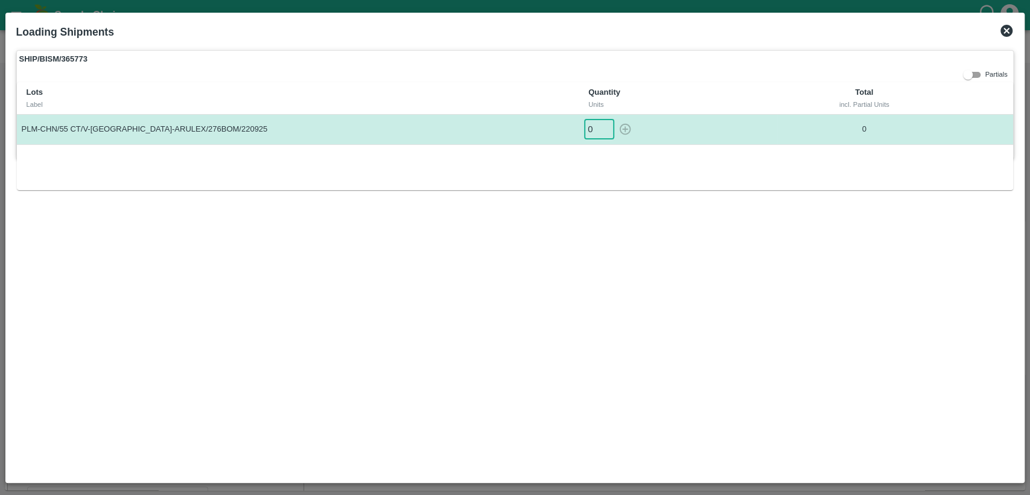
click at [593, 125] on input "0" at bounding box center [599, 129] width 30 height 20
click at [626, 132] on icon "button" at bounding box center [624, 128] width 13 height 13
type input "0"
click at [1008, 25] on icon at bounding box center [1006, 31] width 12 height 12
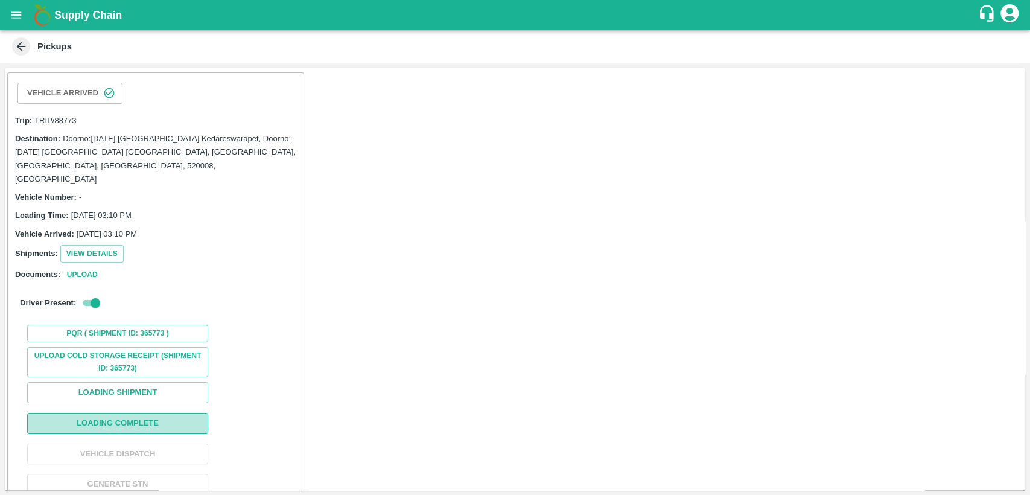
click at [138, 413] on button "Loading Complete" at bounding box center [117, 423] width 181 height 21
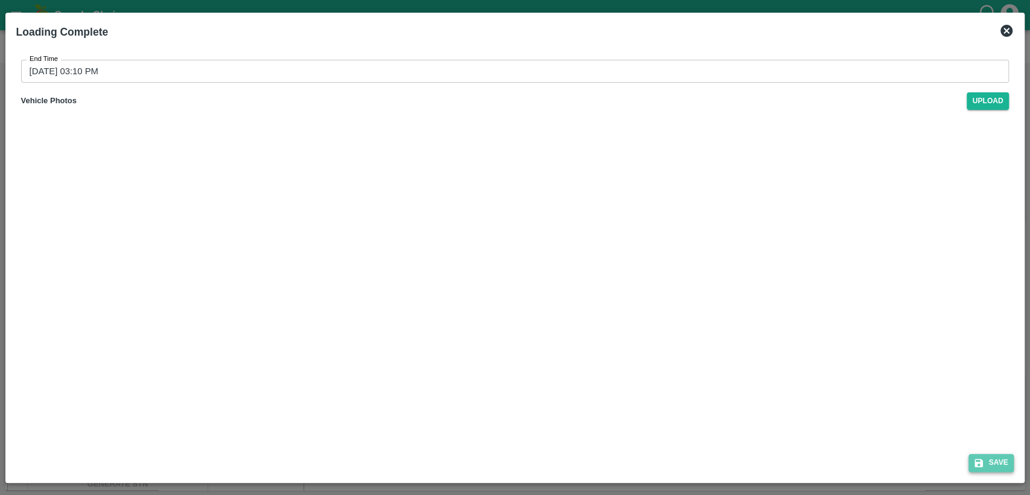
click at [991, 457] on button "Save" at bounding box center [991, 462] width 46 height 17
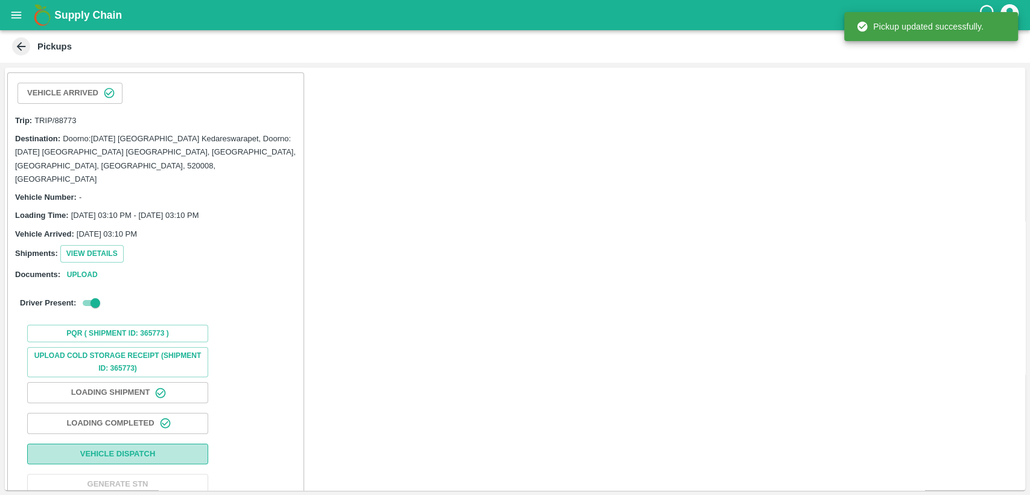
click at [104, 443] on button "Vehicle Dispatch" at bounding box center [117, 453] width 181 height 21
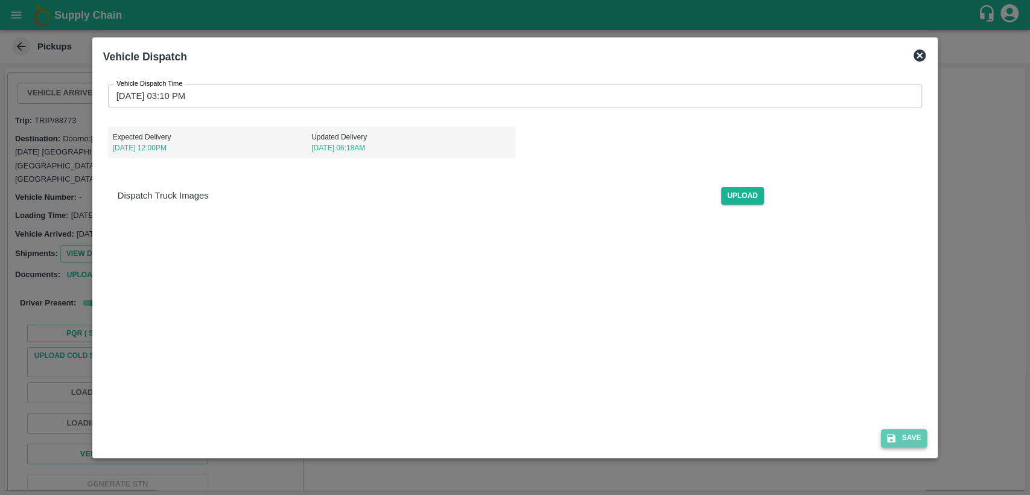
click at [903, 437] on button "Save" at bounding box center [904, 437] width 46 height 17
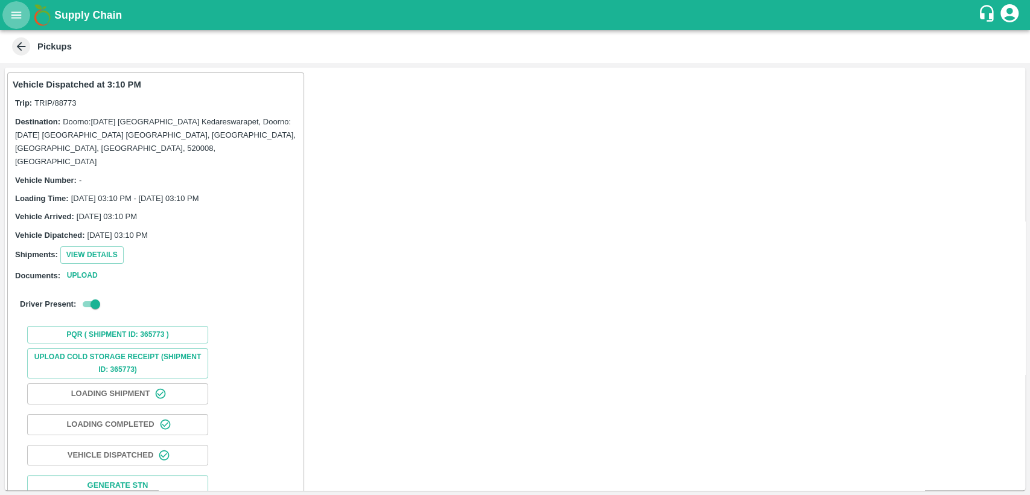
click at [14, 16] on icon "open drawer" at bounding box center [16, 14] width 13 height 13
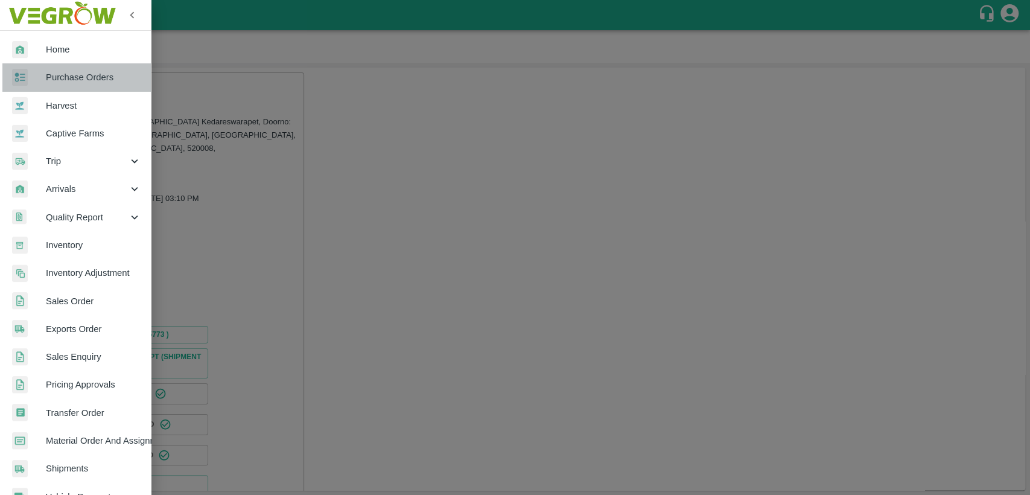
click at [85, 78] on span "Purchase Orders" at bounding box center [93, 77] width 95 height 13
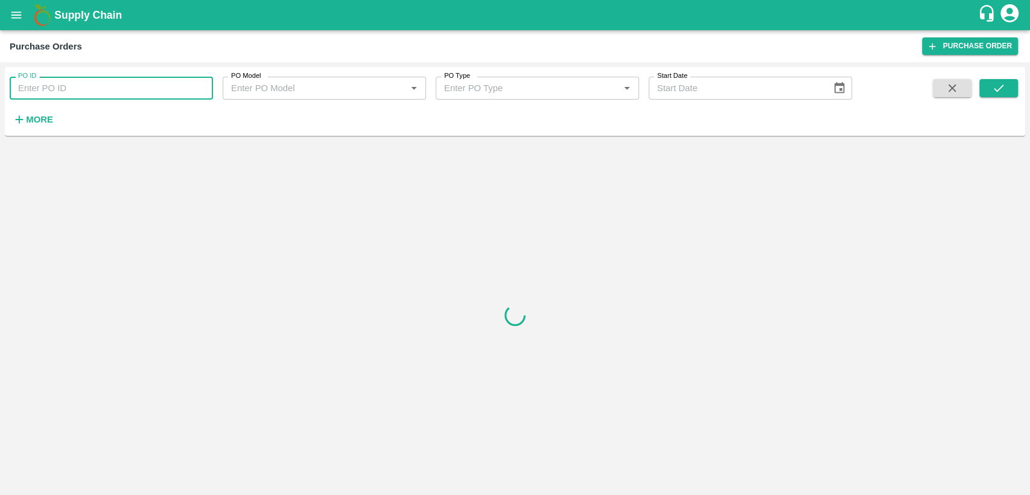
click at [75, 88] on input "PO ID" at bounding box center [111, 88] width 203 height 23
type input "177905"
click at [993, 93] on icon "submit" at bounding box center [998, 87] width 13 height 13
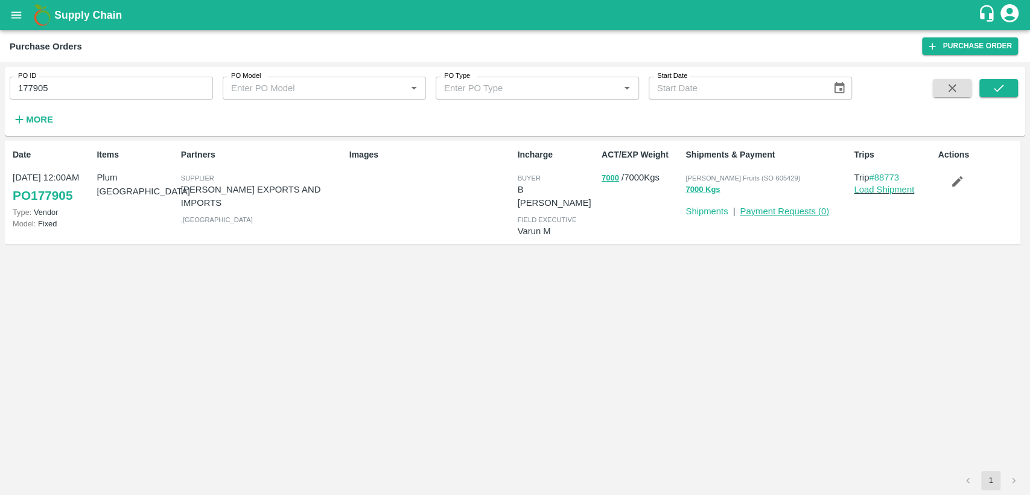
click at [806, 209] on link "Payment Requests ( 0 )" at bounding box center [784, 211] width 89 height 10
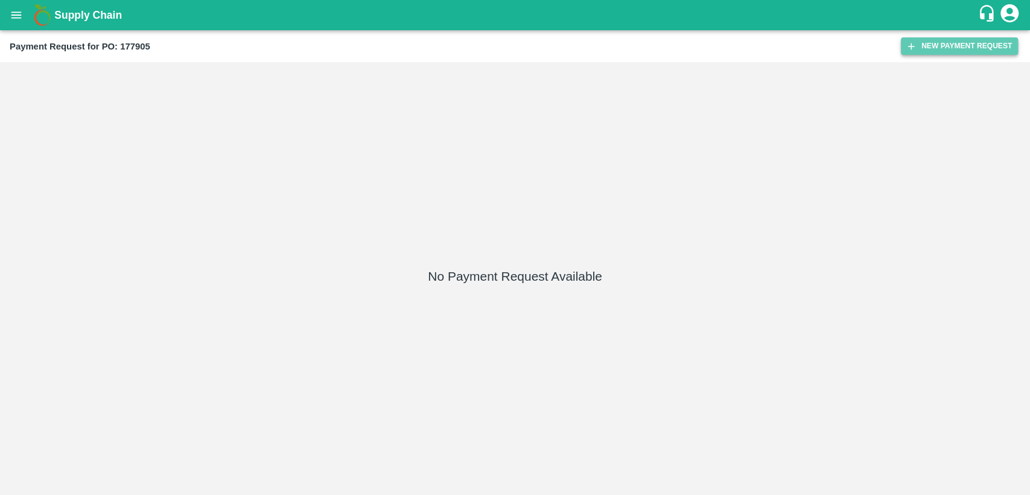
click at [946, 38] on button "New Payment Request" at bounding box center [959, 45] width 117 height 17
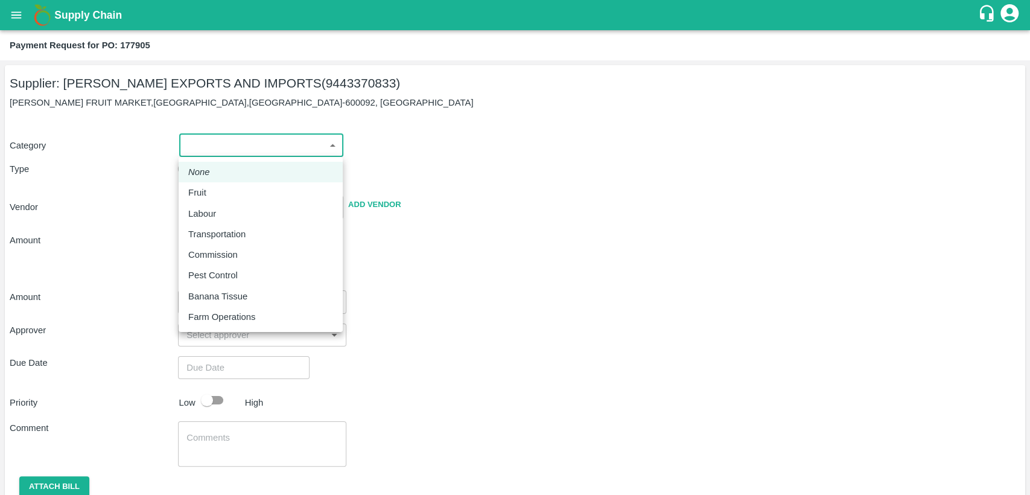
click at [232, 151] on body "Supply Chain Payment Request for PO: 177905 Supplier: [PERSON_NAME] EXPORTS AND…" at bounding box center [515, 247] width 1030 height 495
click at [229, 192] on div "Fruit" at bounding box center [260, 192] width 145 height 13
type input "1"
type input "[PERSON_NAME] EXPORTS AND IMPORTS - 9443370833(Supplier)"
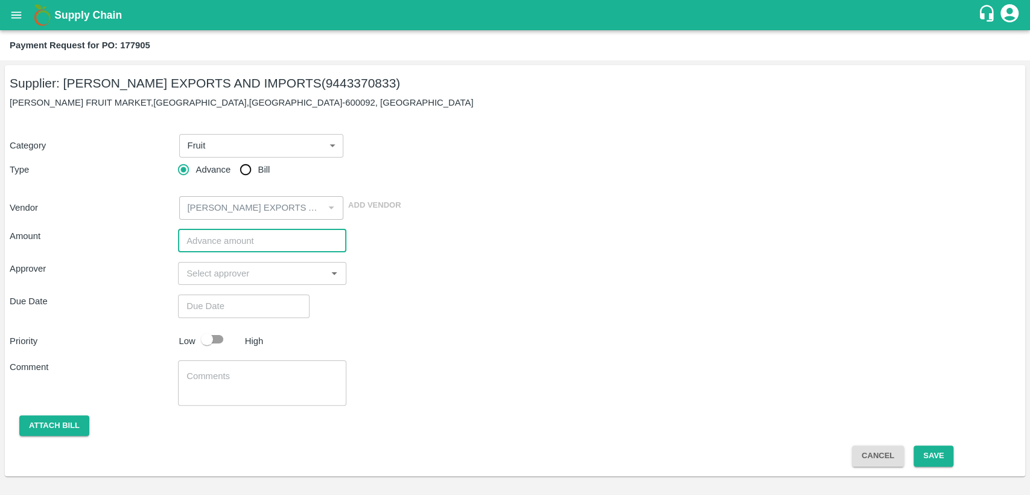
click at [239, 234] on input "number" at bounding box center [262, 240] width 168 height 23
type input "700000"
click at [251, 276] on input "input" at bounding box center [252, 273] width 141 height 16
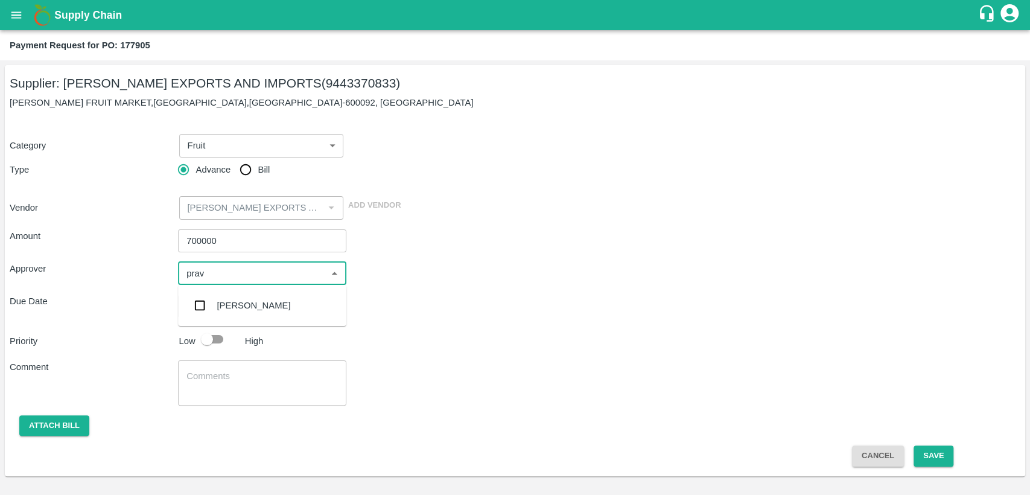
type input "prave"
click at [265, 302] on div "[PERSON_NAME]" at bounding box center [254, 305] width 74 height 13
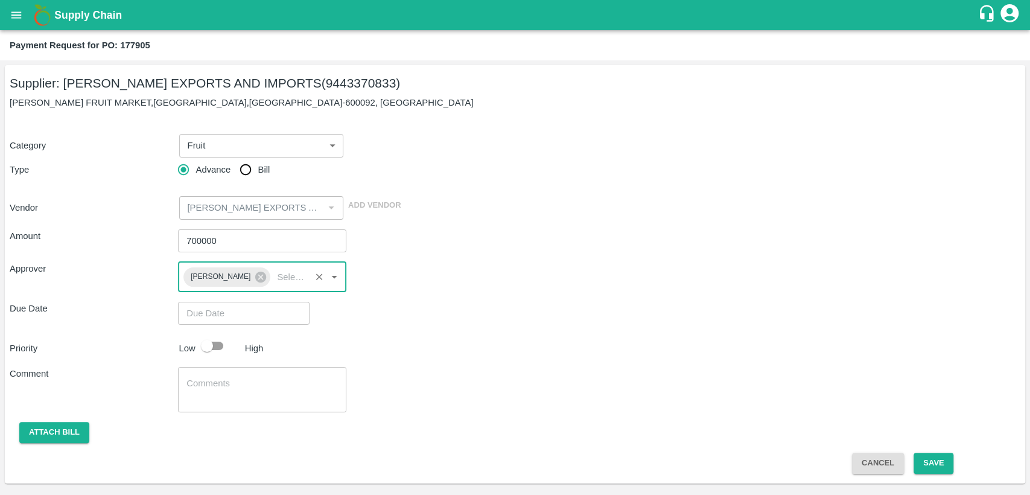
type input "DD/MM/YYYY hh:mm aa"
click at [246, 316] on input "DD/MM/YYYY hh:mm aa" at bounding box center [239, 313] width 123 height 23
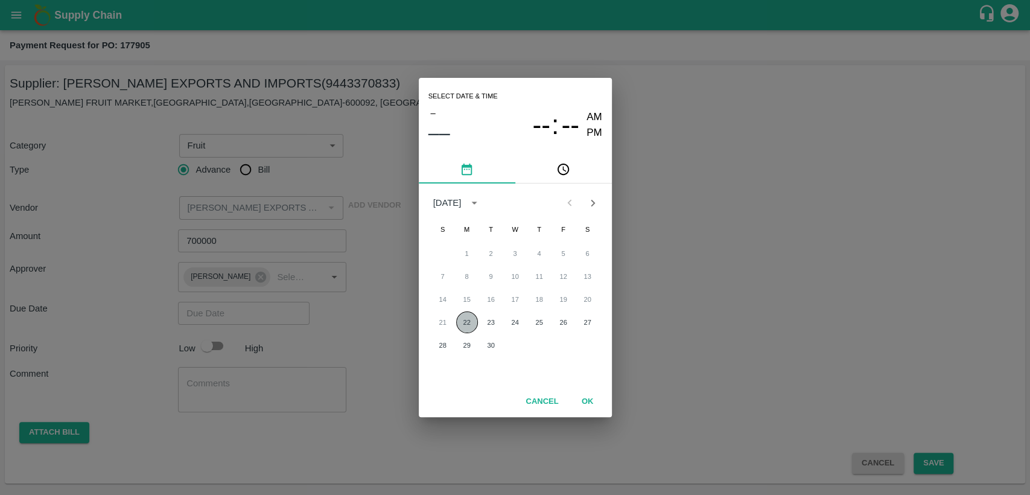
click at [460, 320] on button "22" at bounding box center [467, 322] width 22 height 22
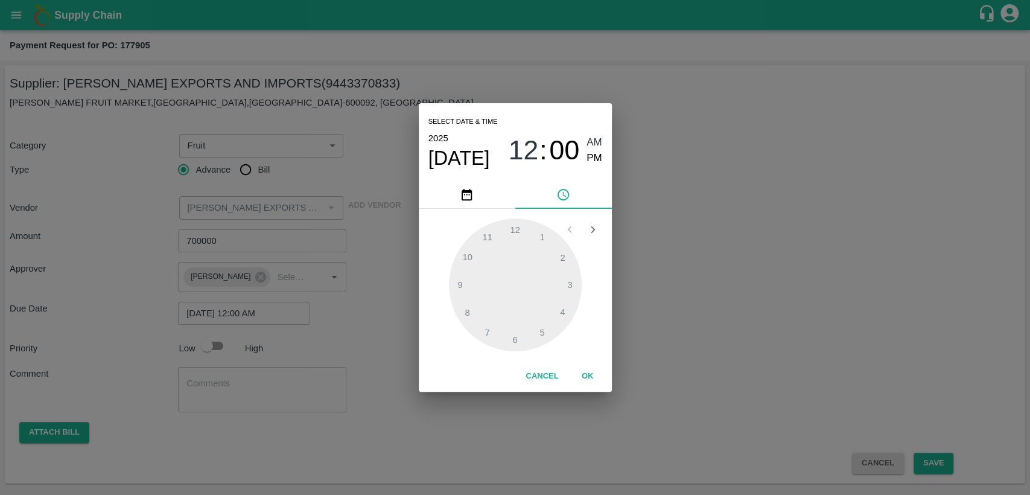
click at [598, 156] on span "PM" at bounding box center [594, 158] width 16 height 16
click at [518, 332] on div at bounding box center [515, 284] width 133 height 133
click at [529, 156] on span "06" at bounding box center [523, 150] width 30 height 31
click at [569, 283] on div at bounding box center [515, 284] width 133 height 133
click at [512, 340] on div at bounding box center [515, 284] width 133 height 133
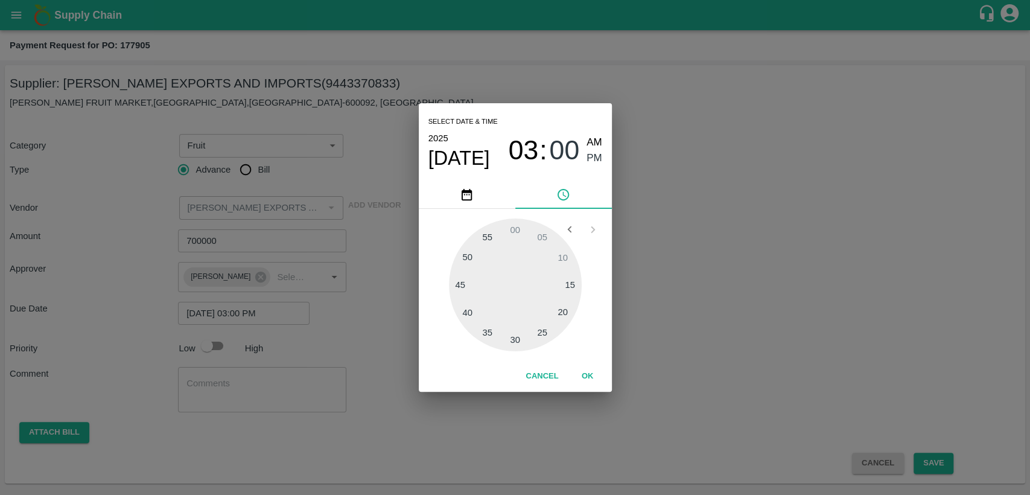
type input "[DATE] 03:30 PM"
click at [594, 159] on span "PM" at bounding box center [594, 158] width 16 height 16
click at [592, 378] on button "OK" at bounding box center [587, 376] width 39 height 21
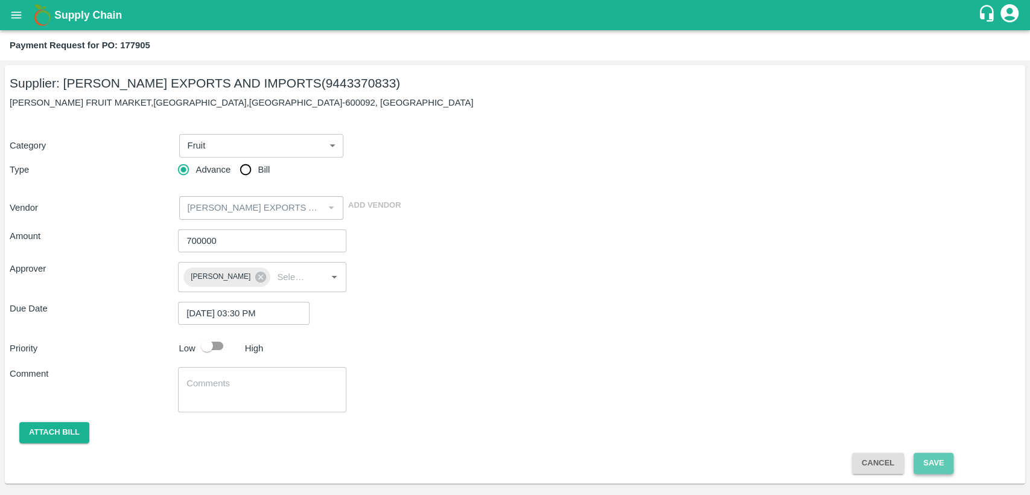
click at [945, 463] on button "Save" at bounding box center [934, 463] width 40 height 21
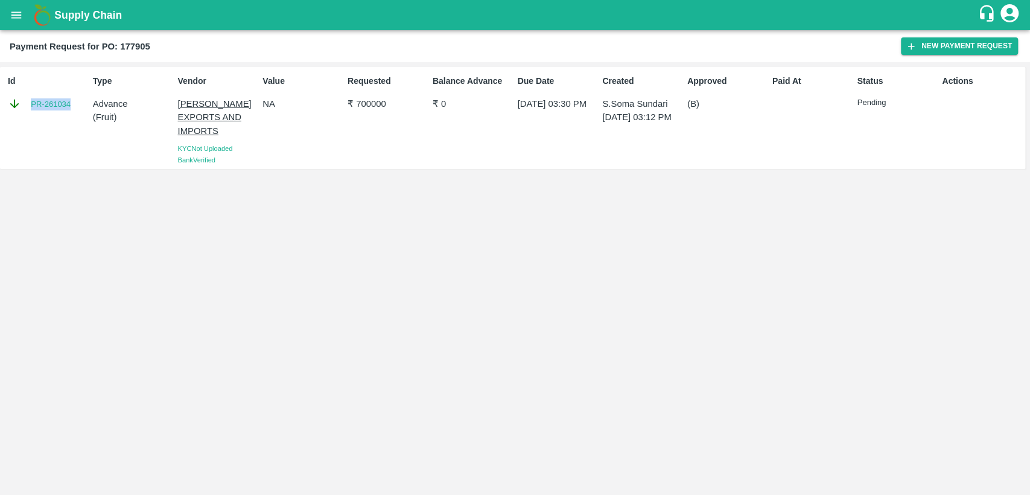
drag, startPoint x: 72, startPoint y: 103, endPoint x: 26, endPoint y: 104, distance: 46.5
click at [26, 104] on div "PR-261034" at bounding box center [48, 103] width 80 height 13
copy link "PR-261034"
